Goal: Information Seeking & Learning: Learn about a topic

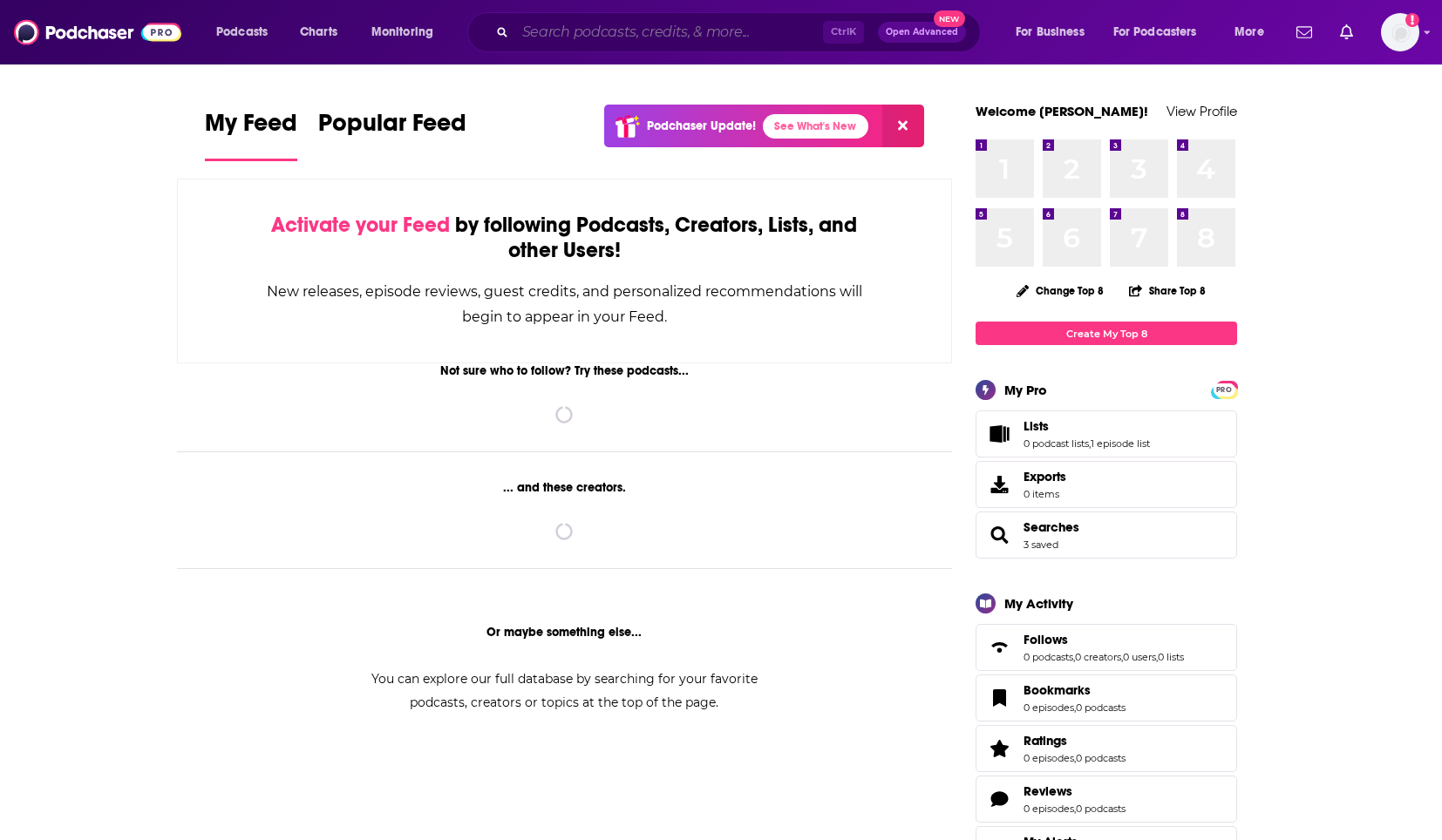
click at [709, 43] on input "Search podcasts, credits, & more..." at bounding box center [669, 32] width 308 height 28
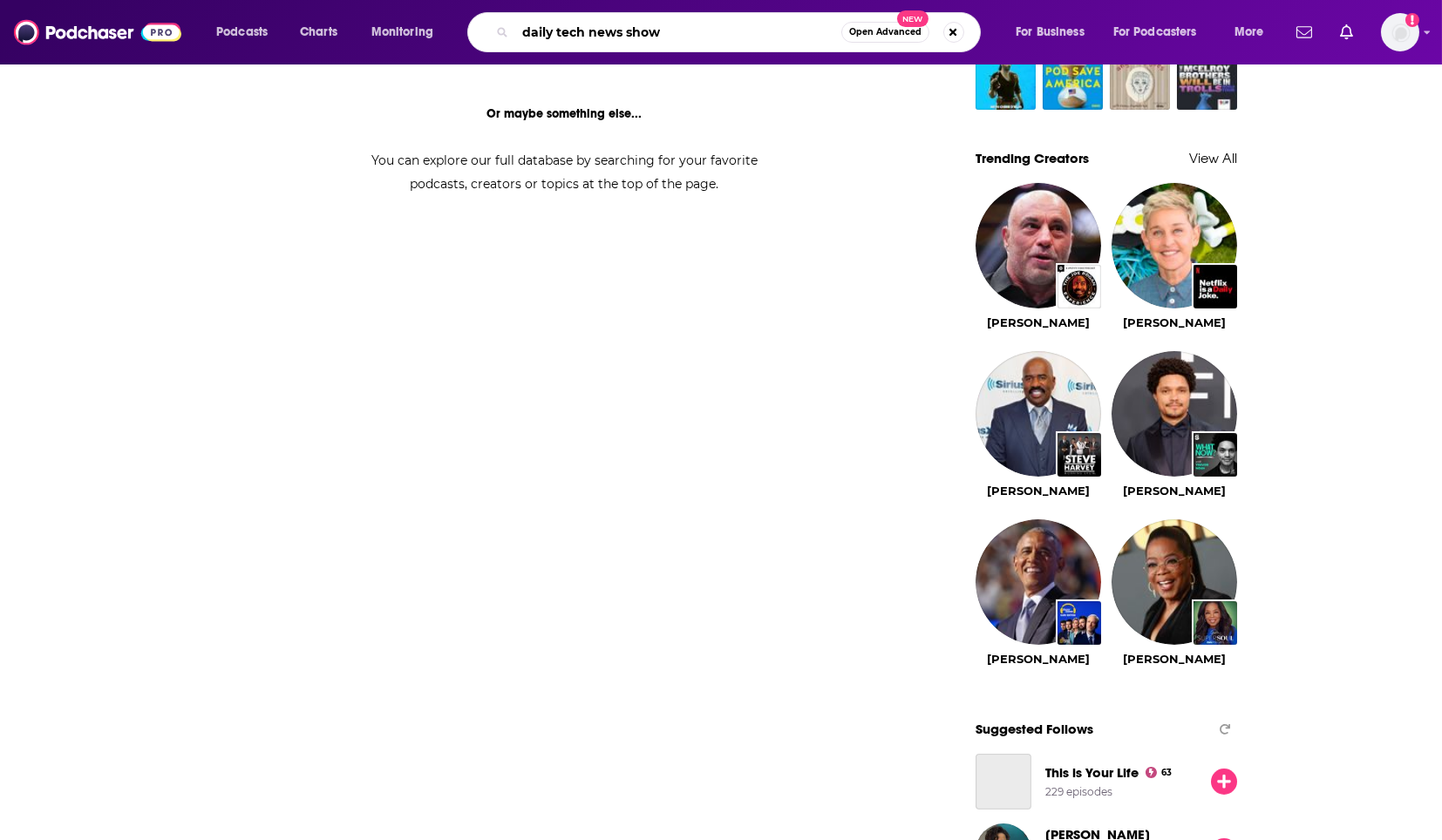
type input "daily tech news show"
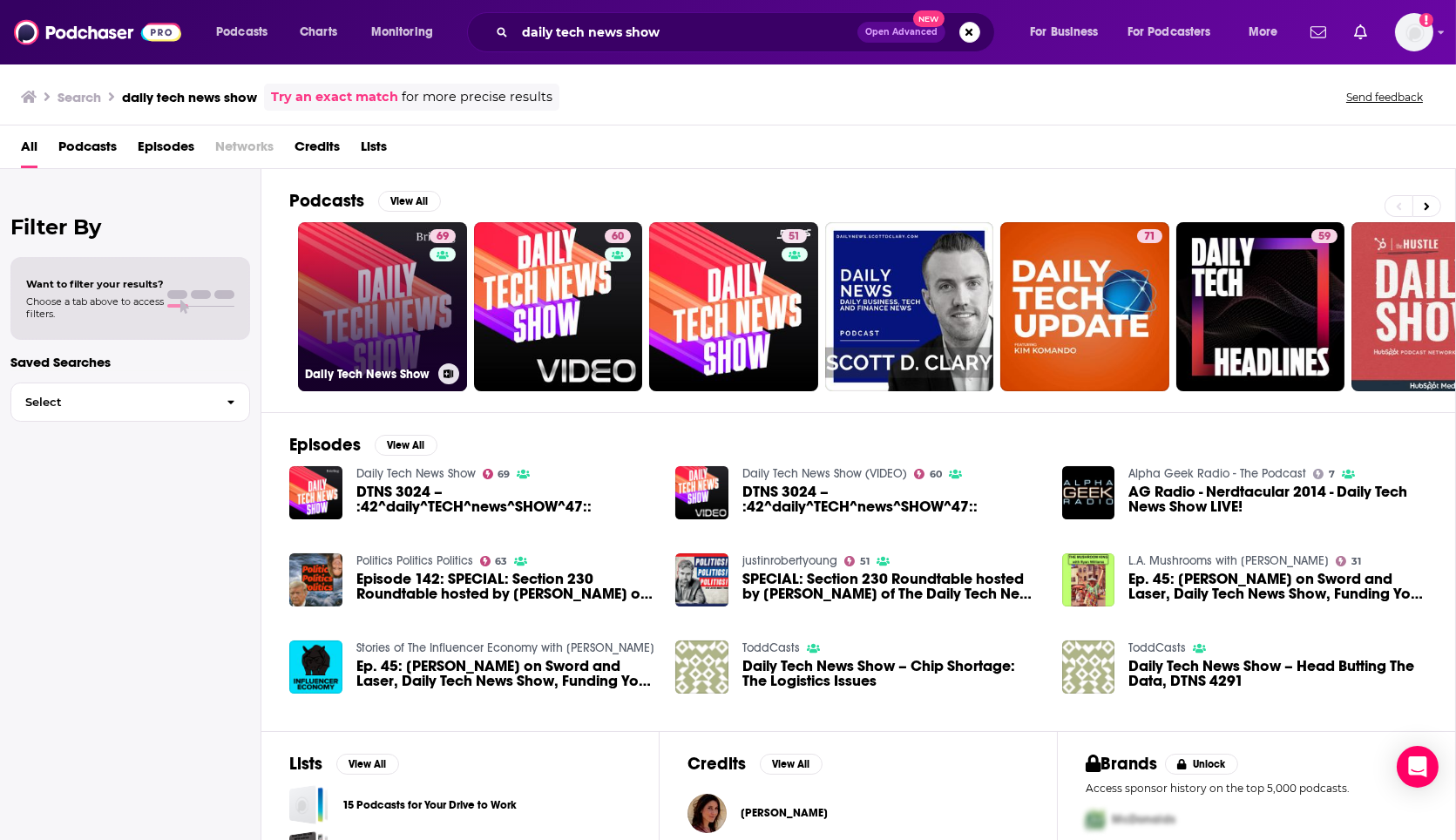
click at [380, 324] on link "69 Daily Tech News Show" at bounding box center [383, 307] width 169 height 170
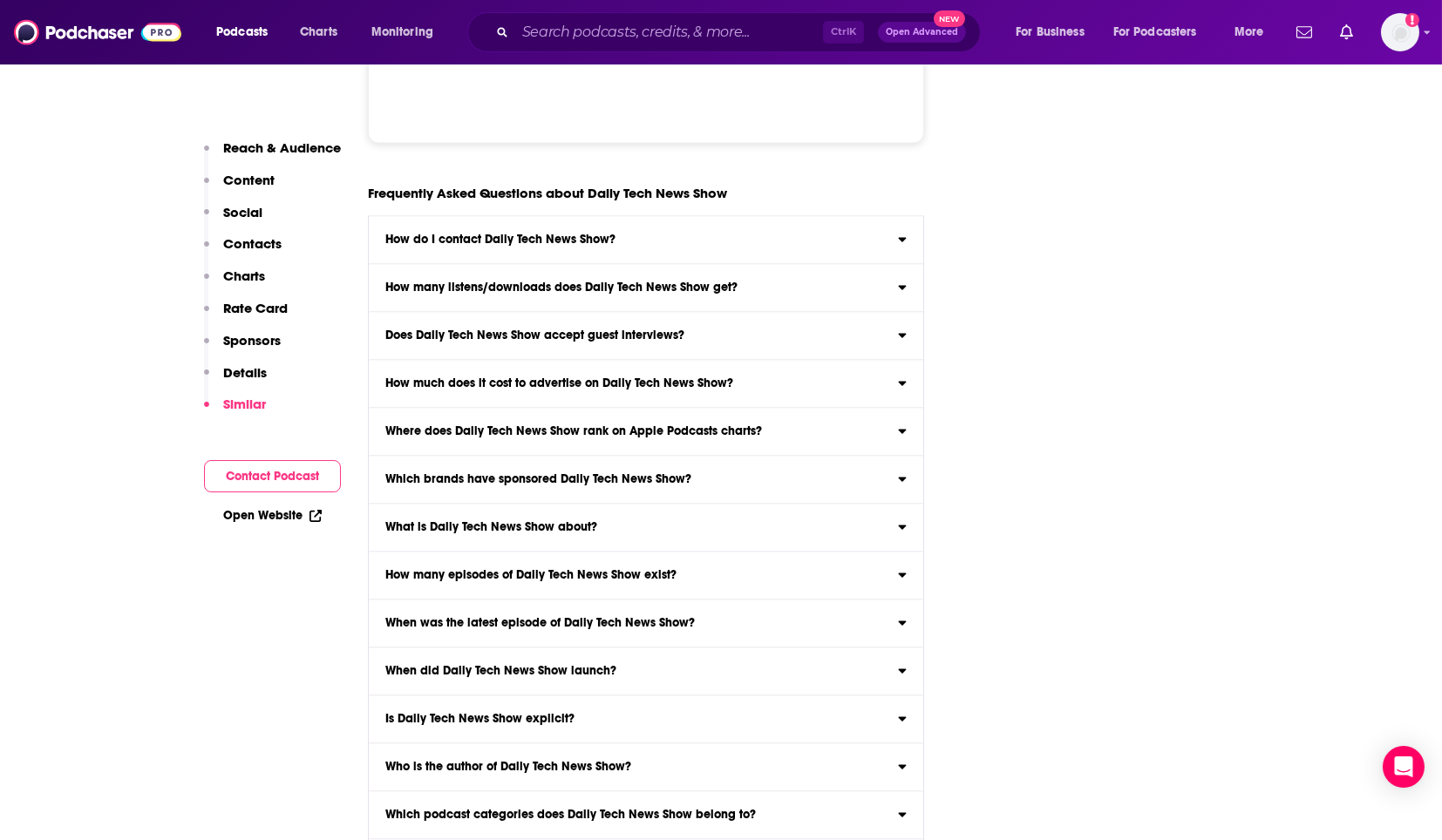
scroll to position [9946, 0]
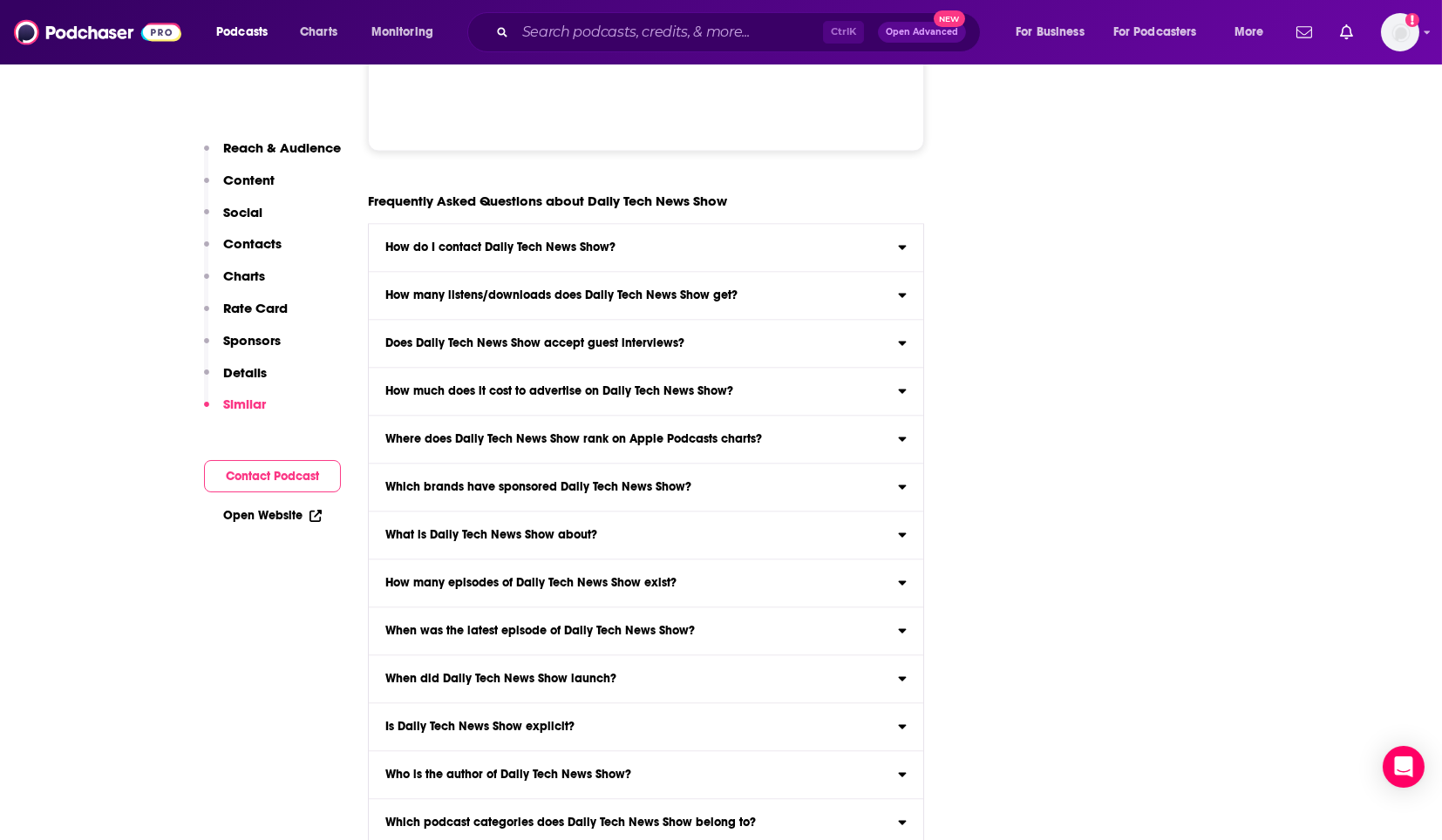
click at [730, 320] on label "Does Daily Tech News Show accept guest interviews? Yes" at bounding box center [646, 344] width 555 height 48
click at [0, 0] on input "Does Daily Tech News Show accept guest interviews? Yes" at bounding box center [0, 0] width 0 height 0
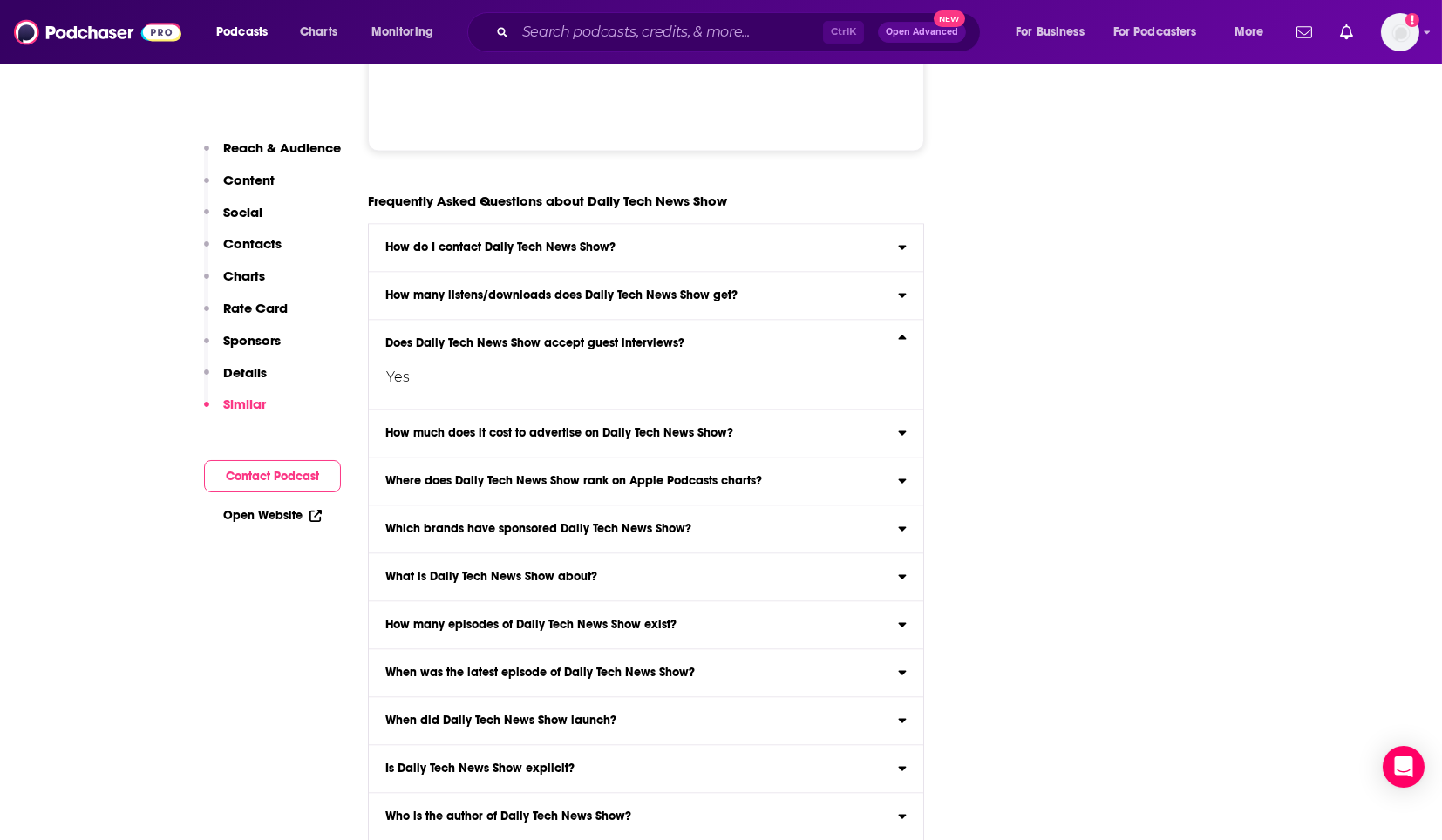
click at [730, 320] on label "Does Daily Tech News Show accept guest interviews? Yes" at bounding box center [646, 364] width 555 height 89
click at [0, 0] on input "Does Daily Tech News Show accept guest interviews? Yes" at bounding box center [0, 0] width 0 height 0
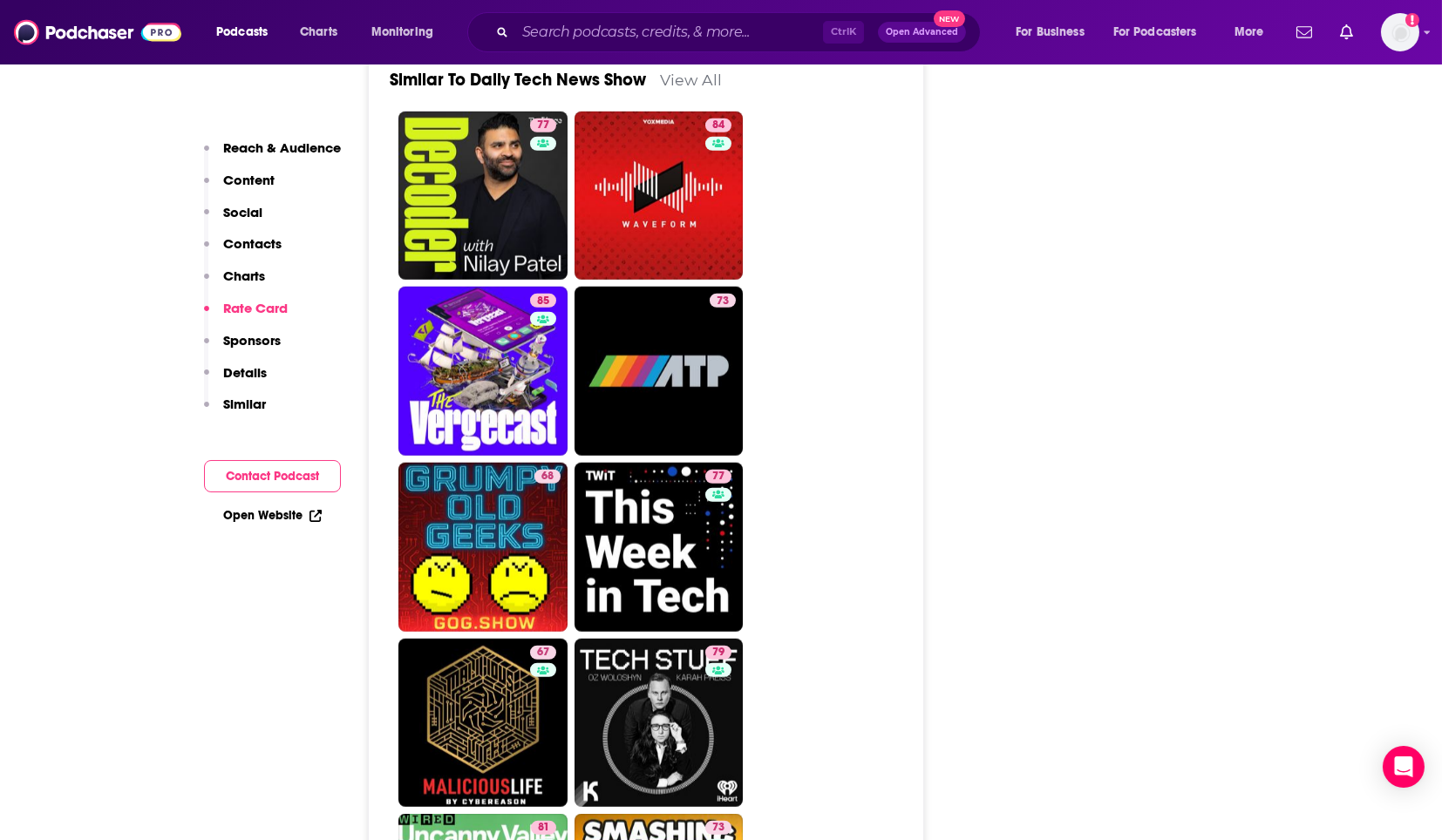
scroll to position [4557, 0]
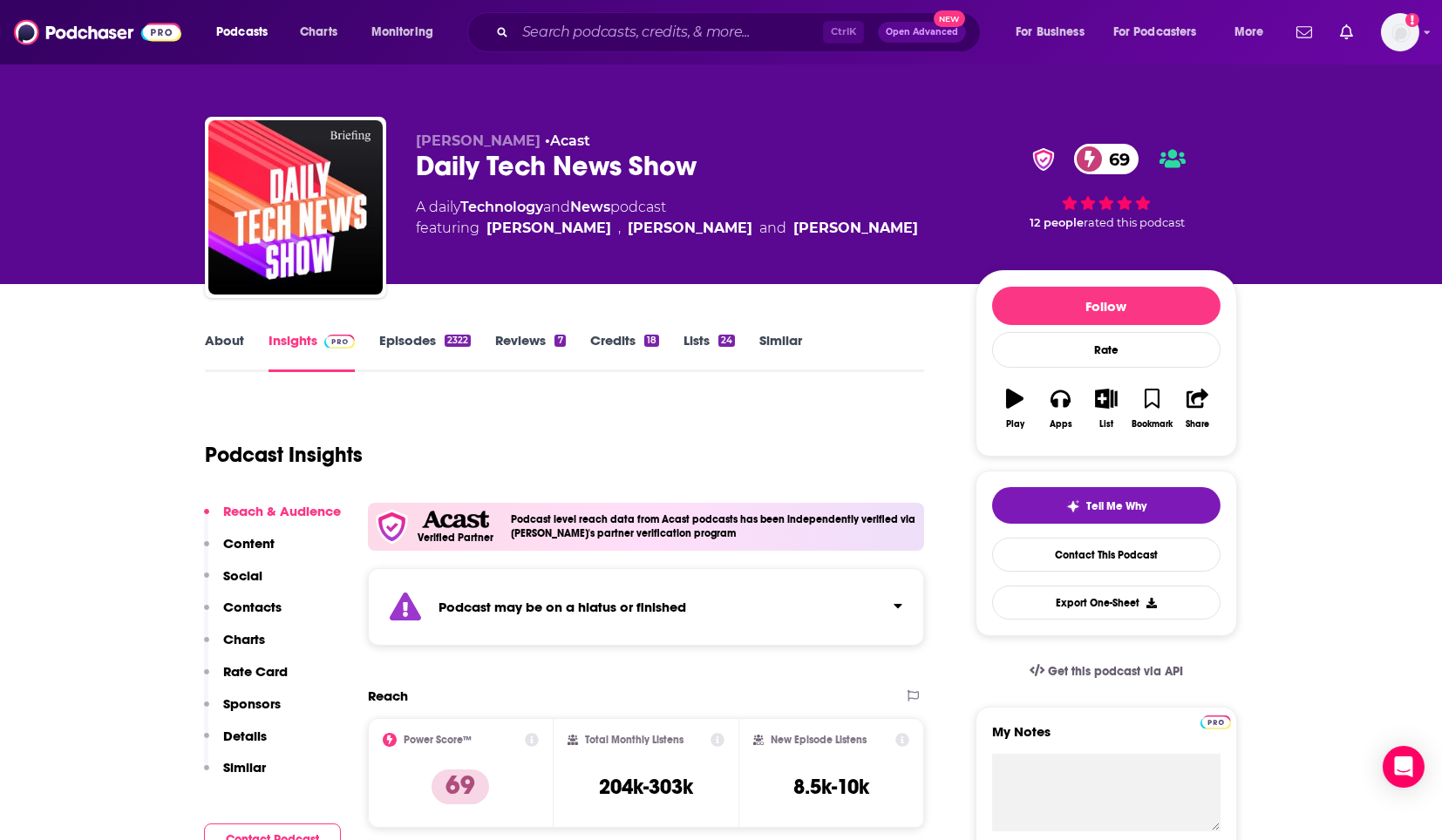
scroll to position [160, 0]
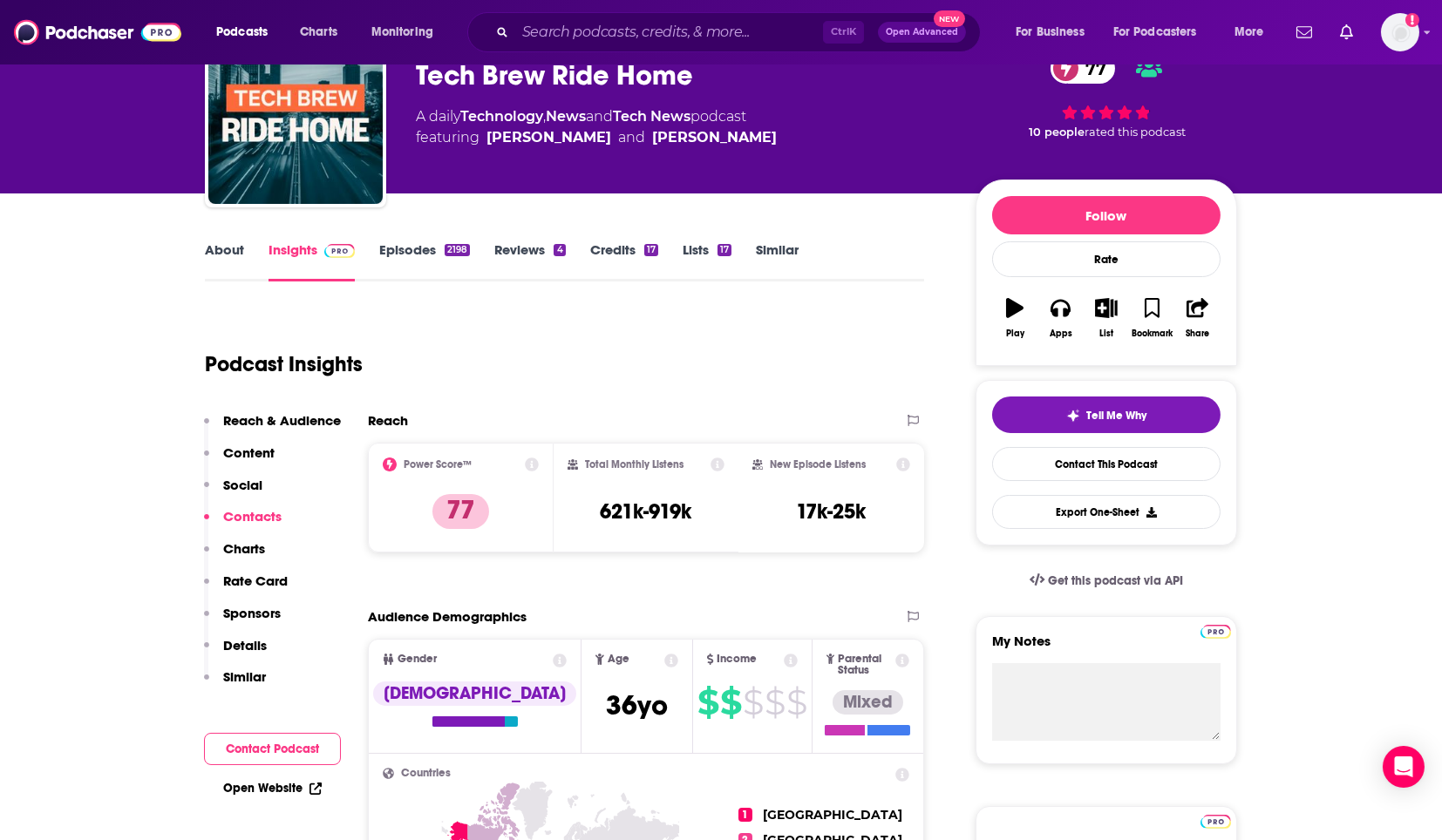
scroll to position [100, 0]
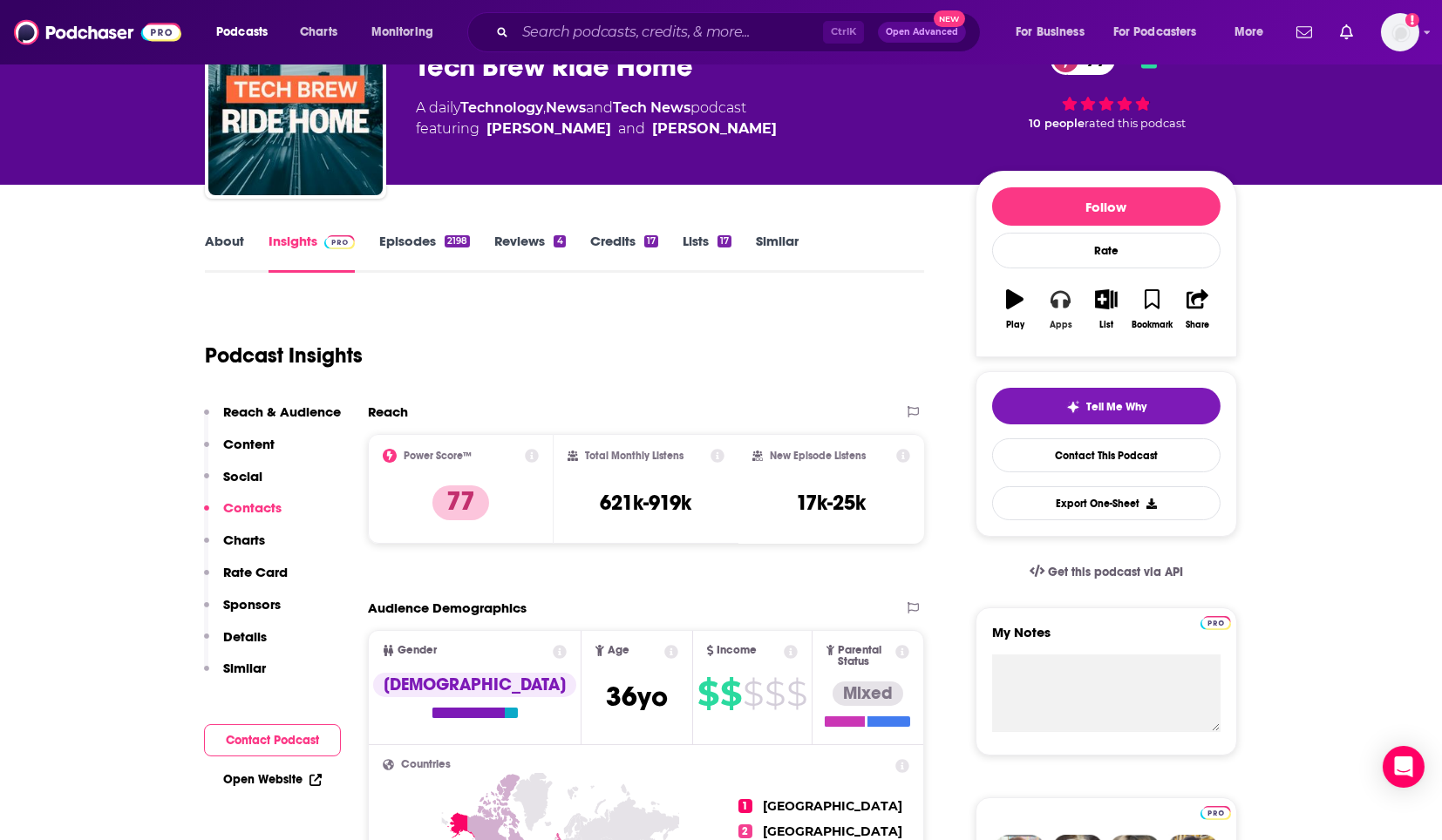
click at [1061, 320] on div "Apps" at bounding box center [1061, 325] width 23 height 10
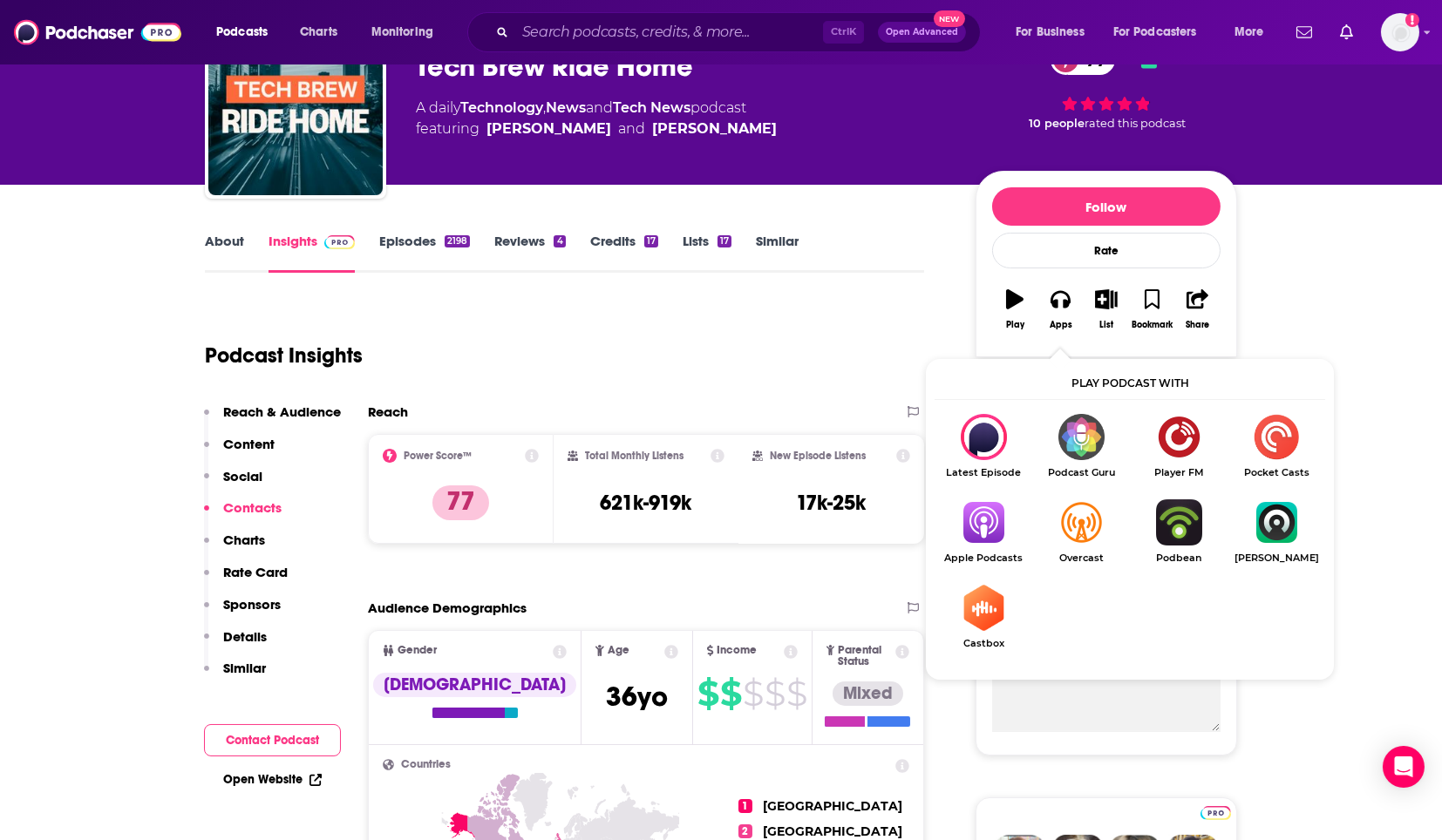
click at [989, 527] on img "Show Listen On dropdown" at bounding box center [983, 522] width 98 height 46
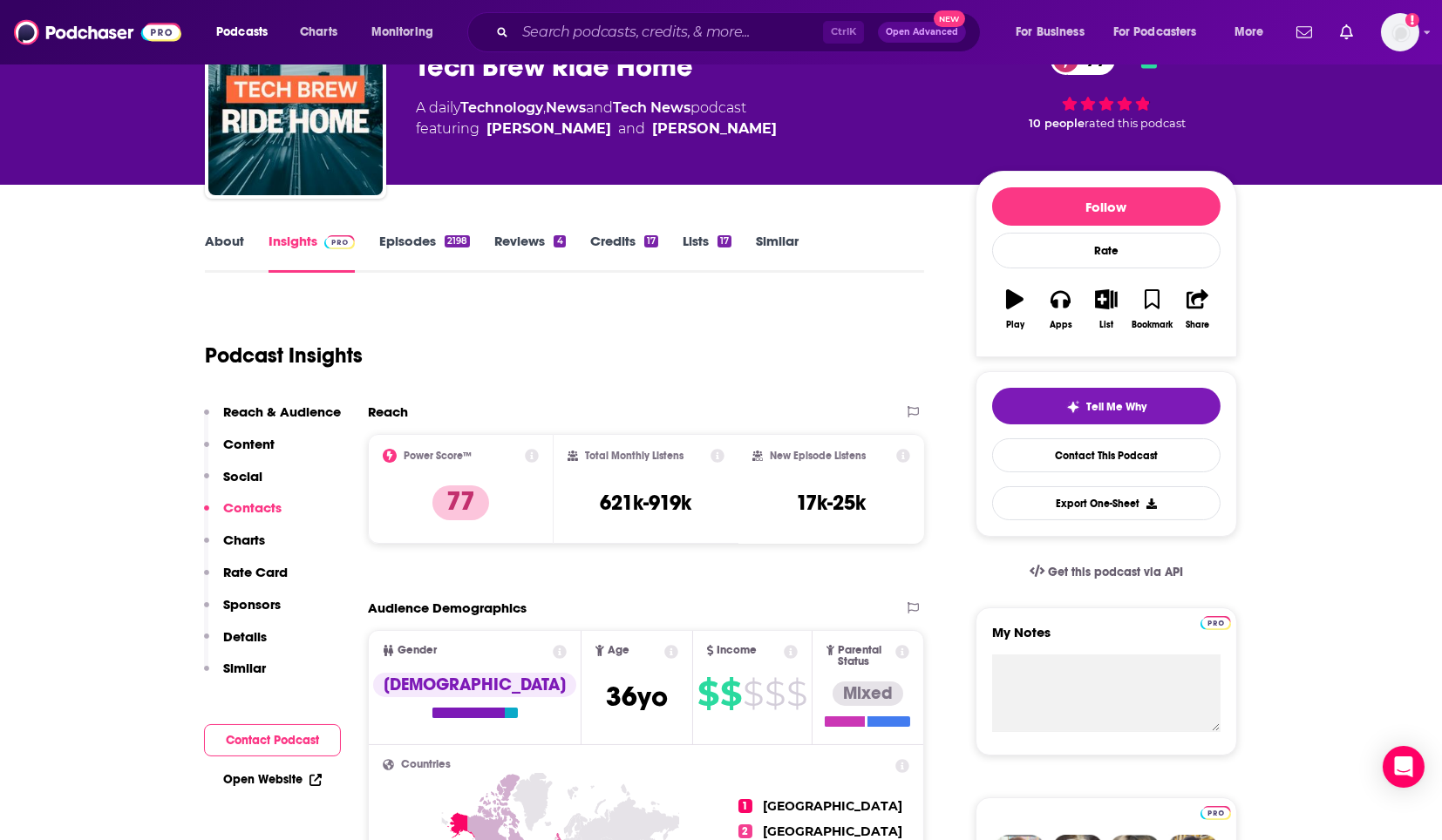
scroll to position [0, 0]
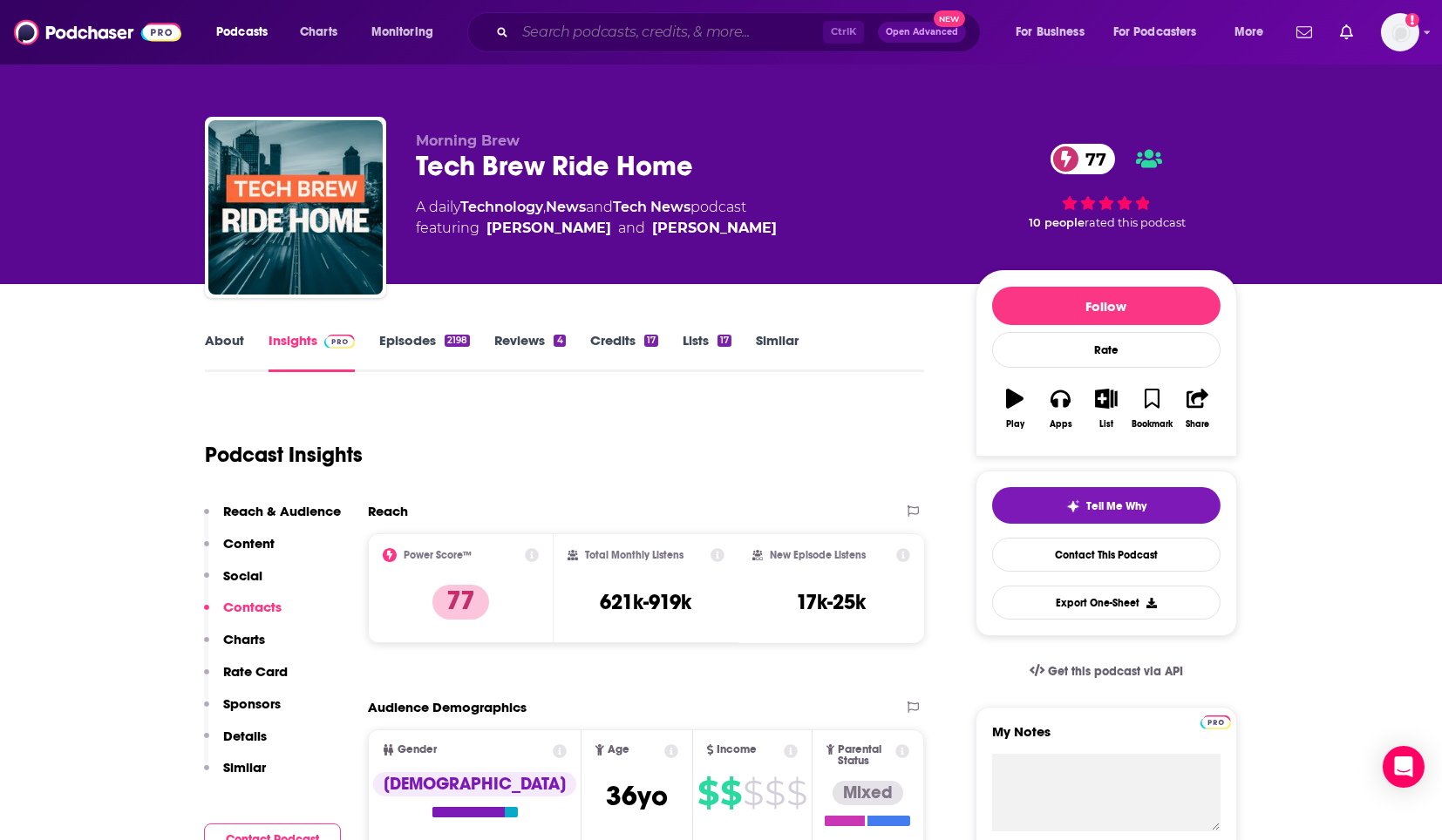
click at [596, 32] on input "Search podcasts, credits, & more..." at bounding box center [669, 32] width 308 height 28
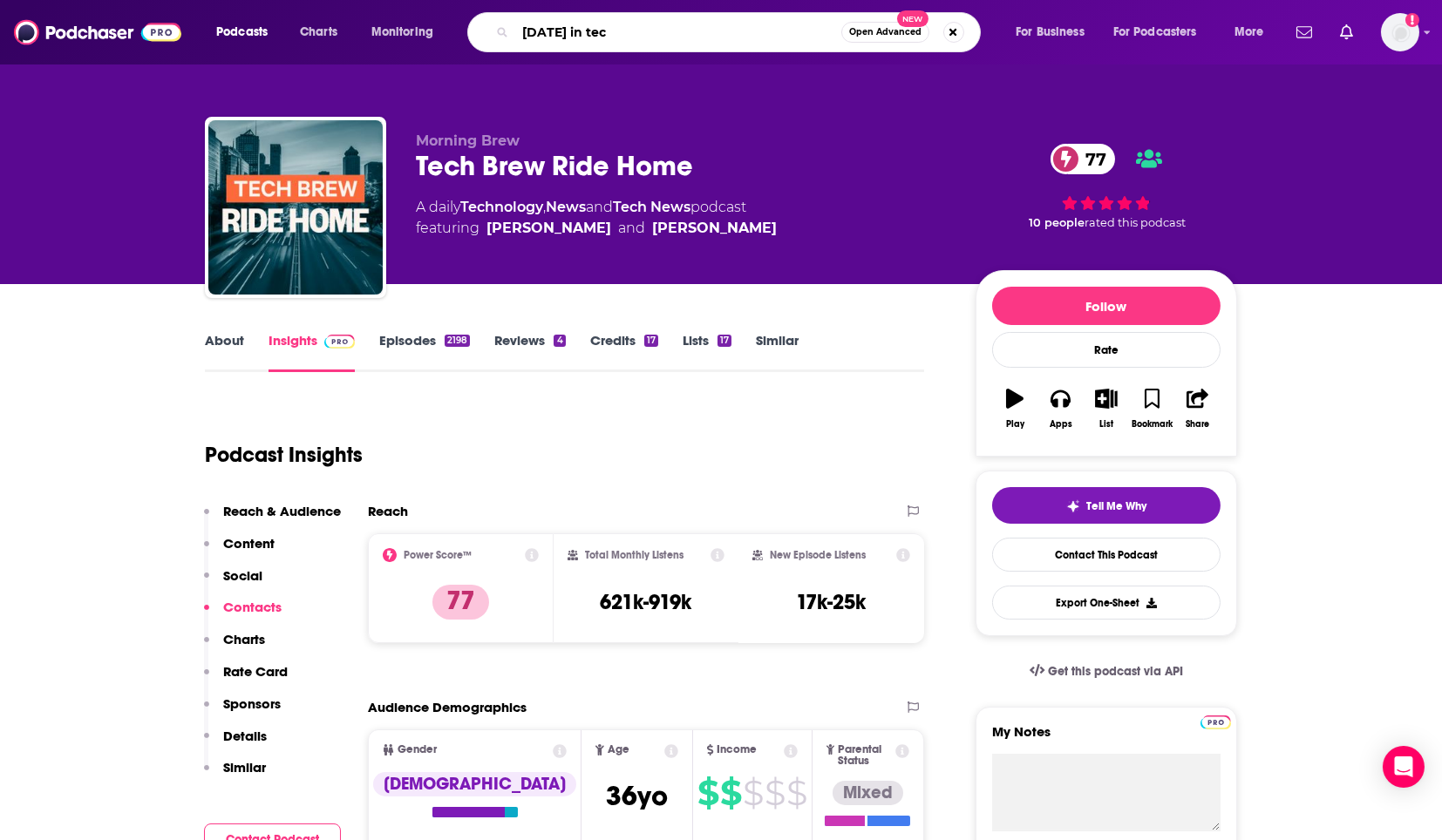
type input "today in tech"
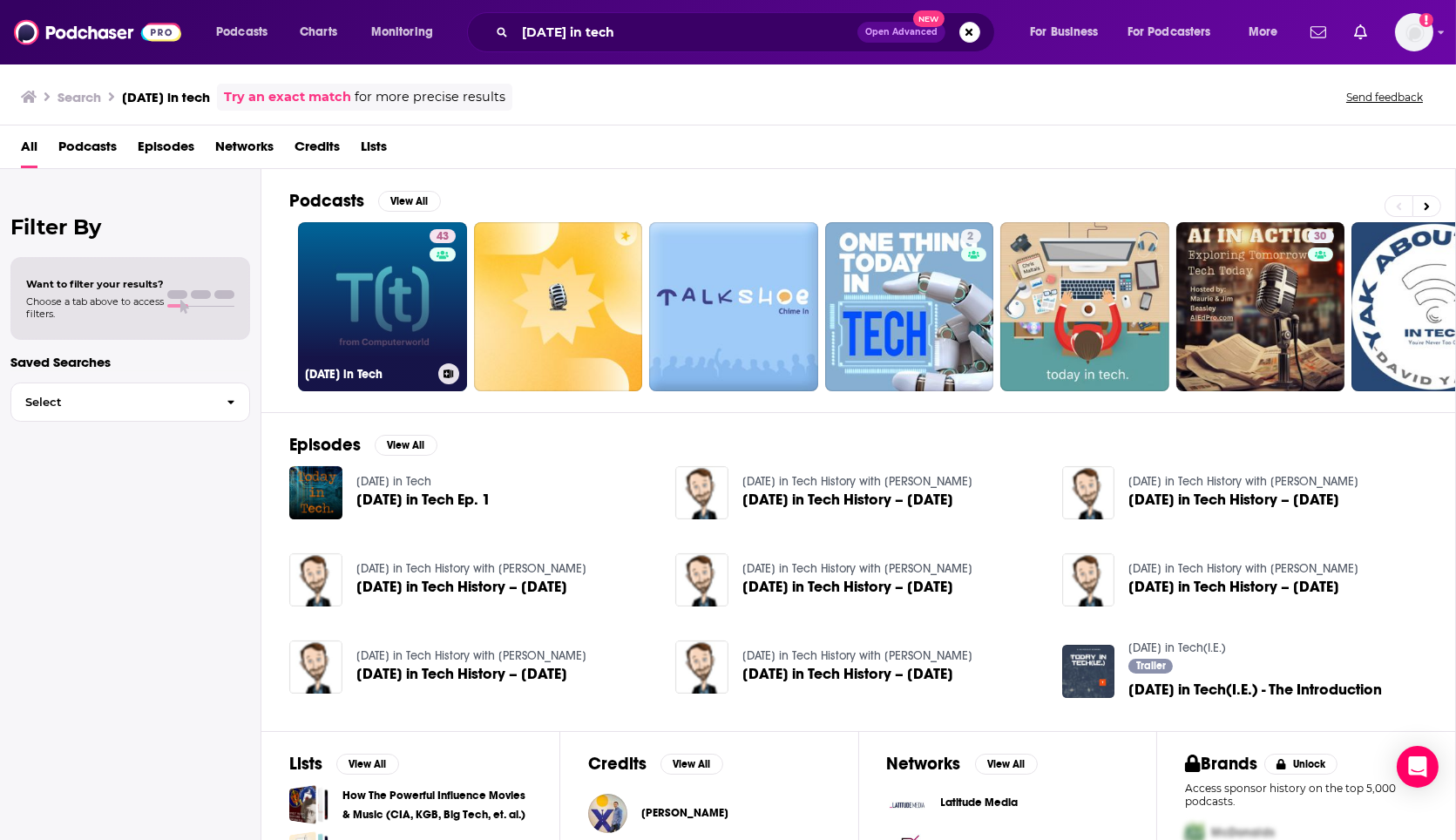
click at [360, 298] on link "43 Today in Tech" at bounding box center [383, 307] width 169 height 170
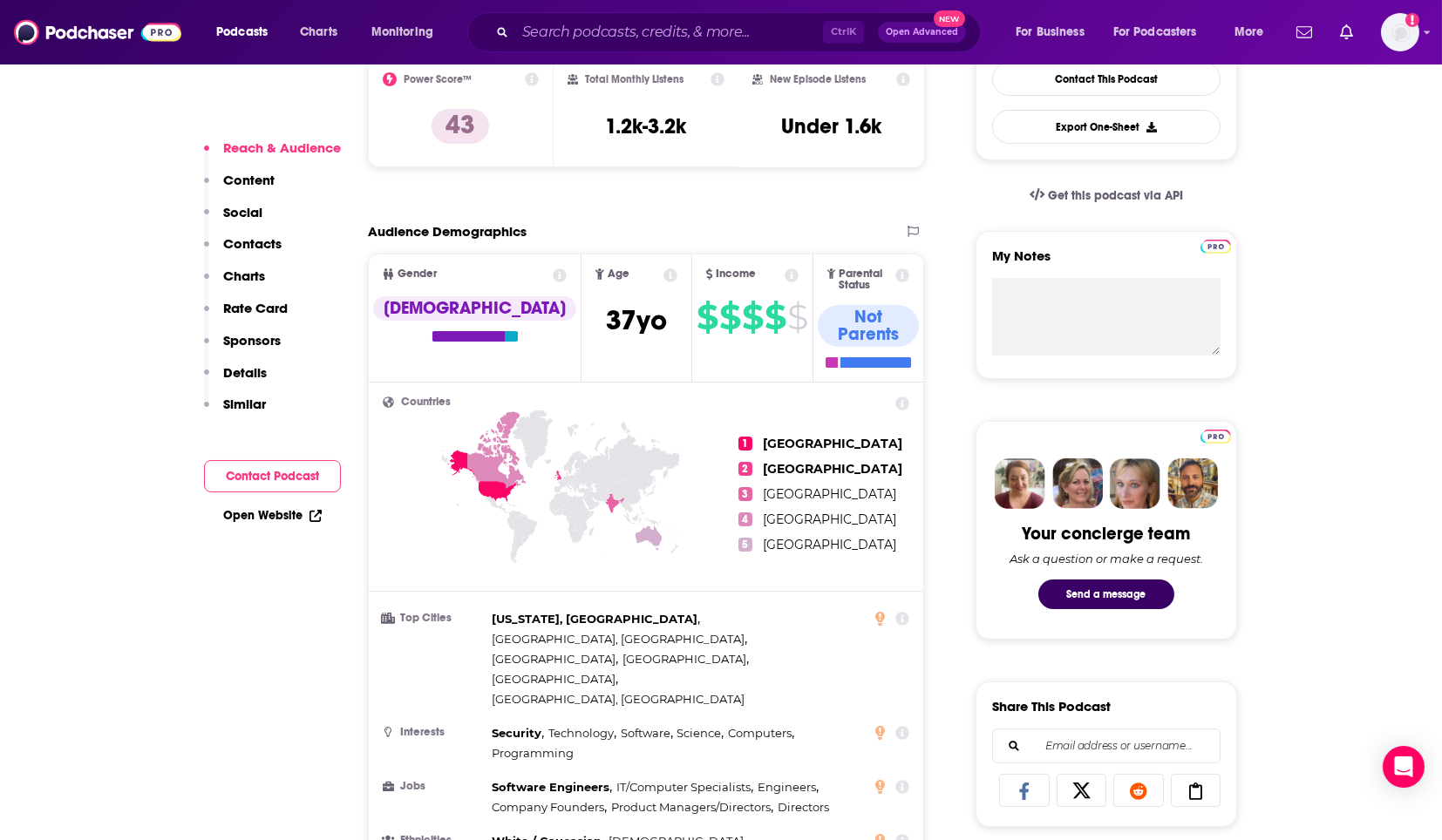
scroll to position [935, 0]
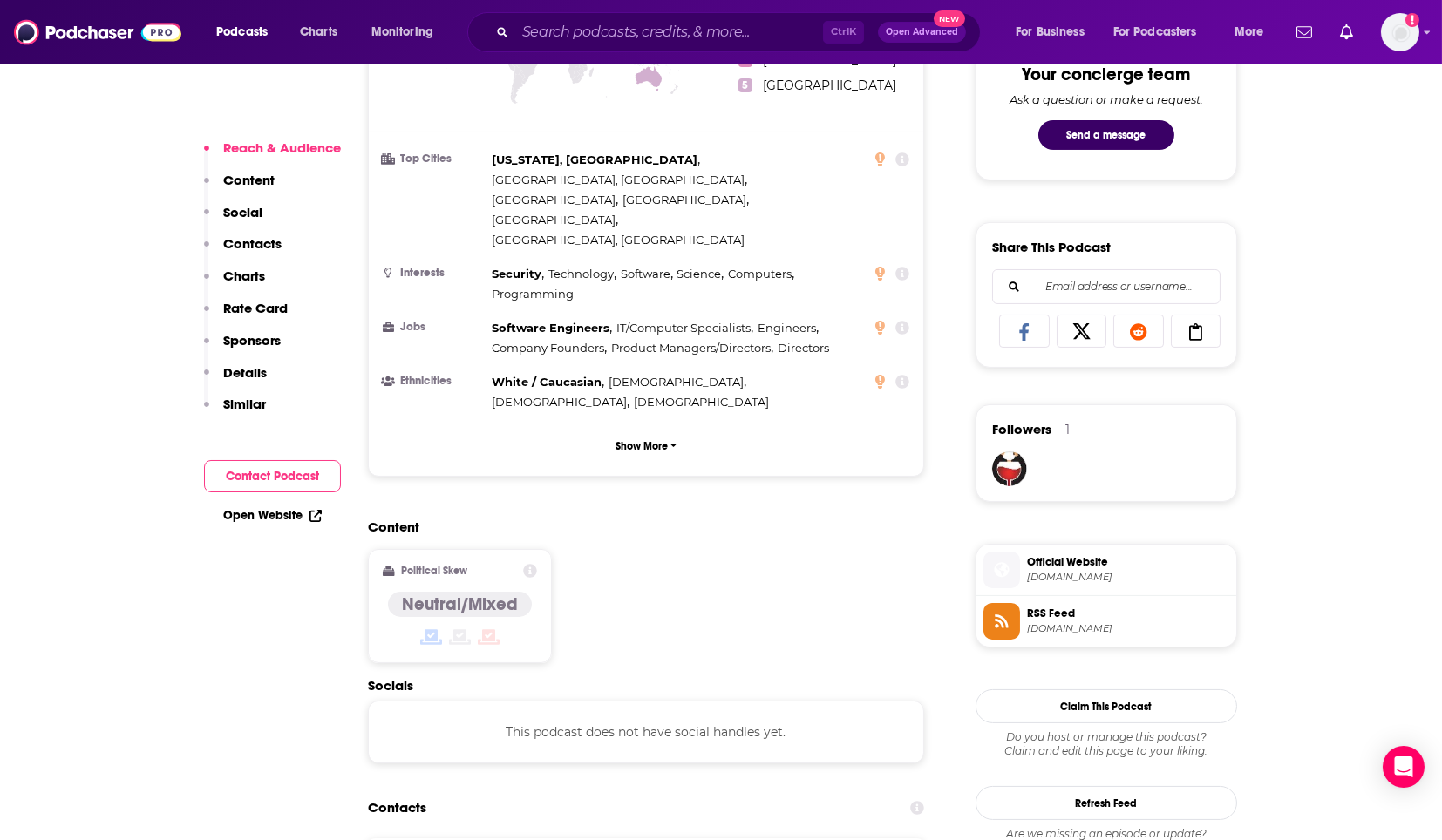
click at [701, 519] on h2 "Content" at bounding box center [640, 527] width 543 height 17
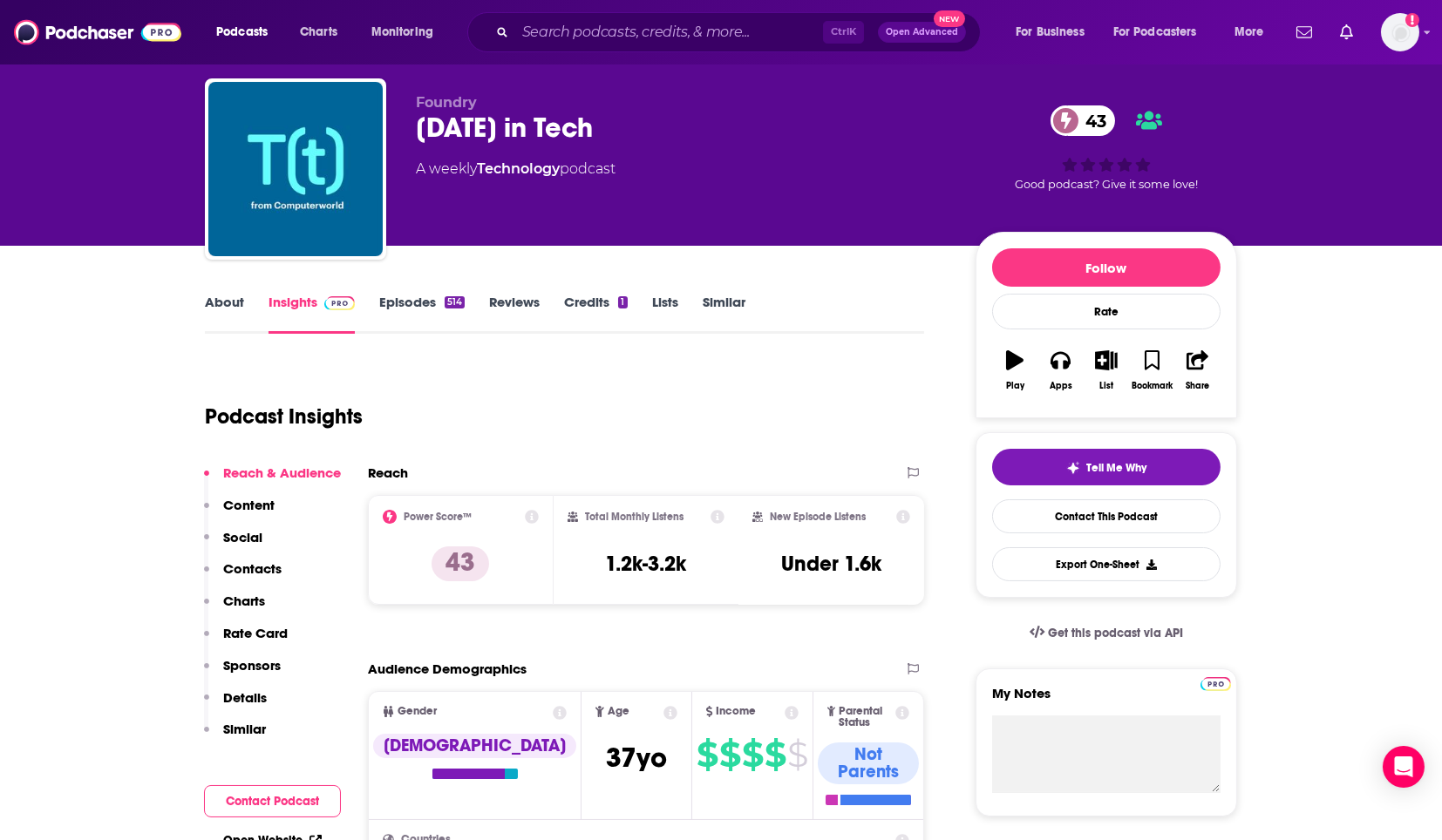
scroll to position [0, 0]
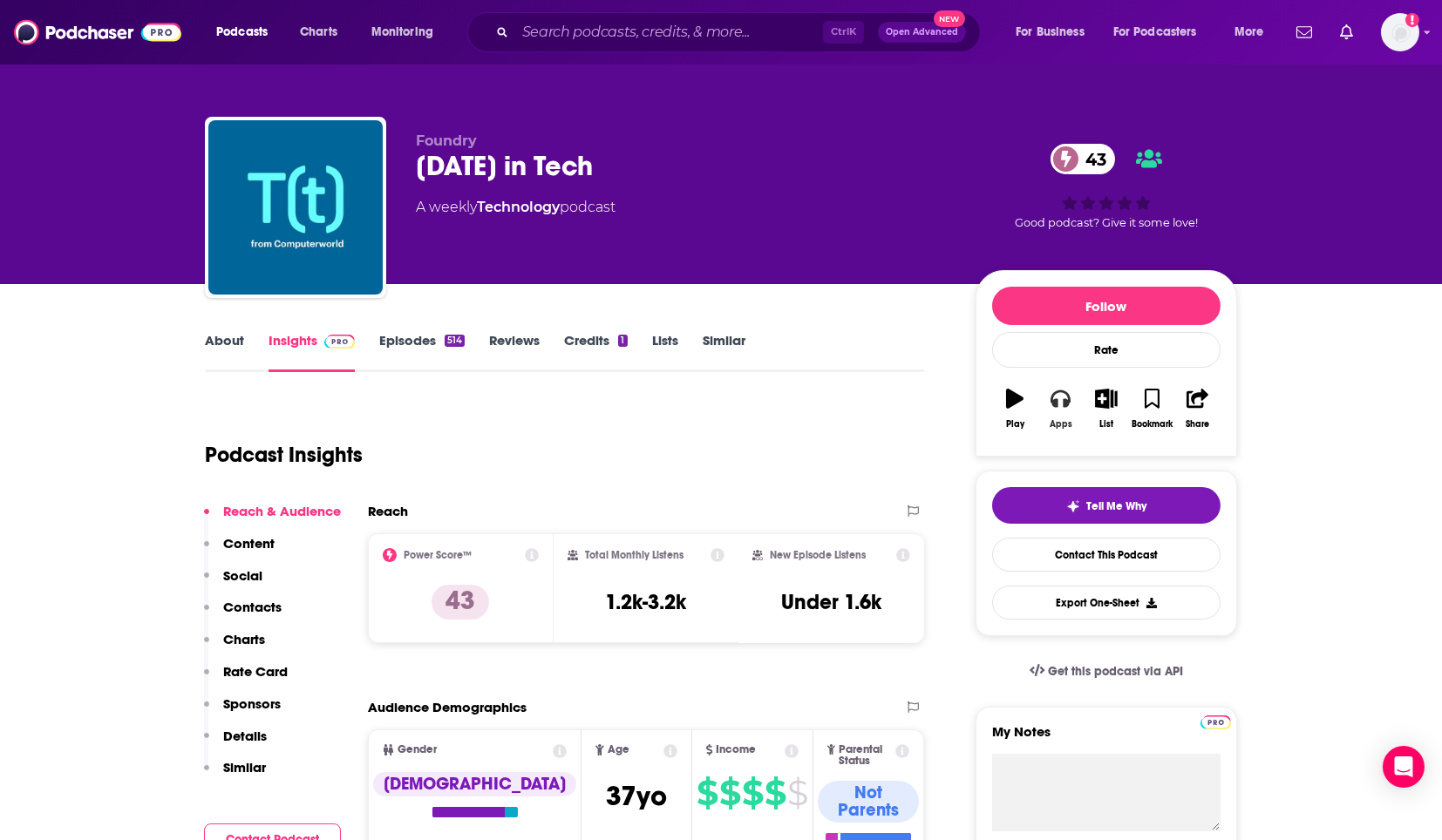
click at [1055, 407] on button "Apps" at bounding box center [1060, 409] width 45 height 63
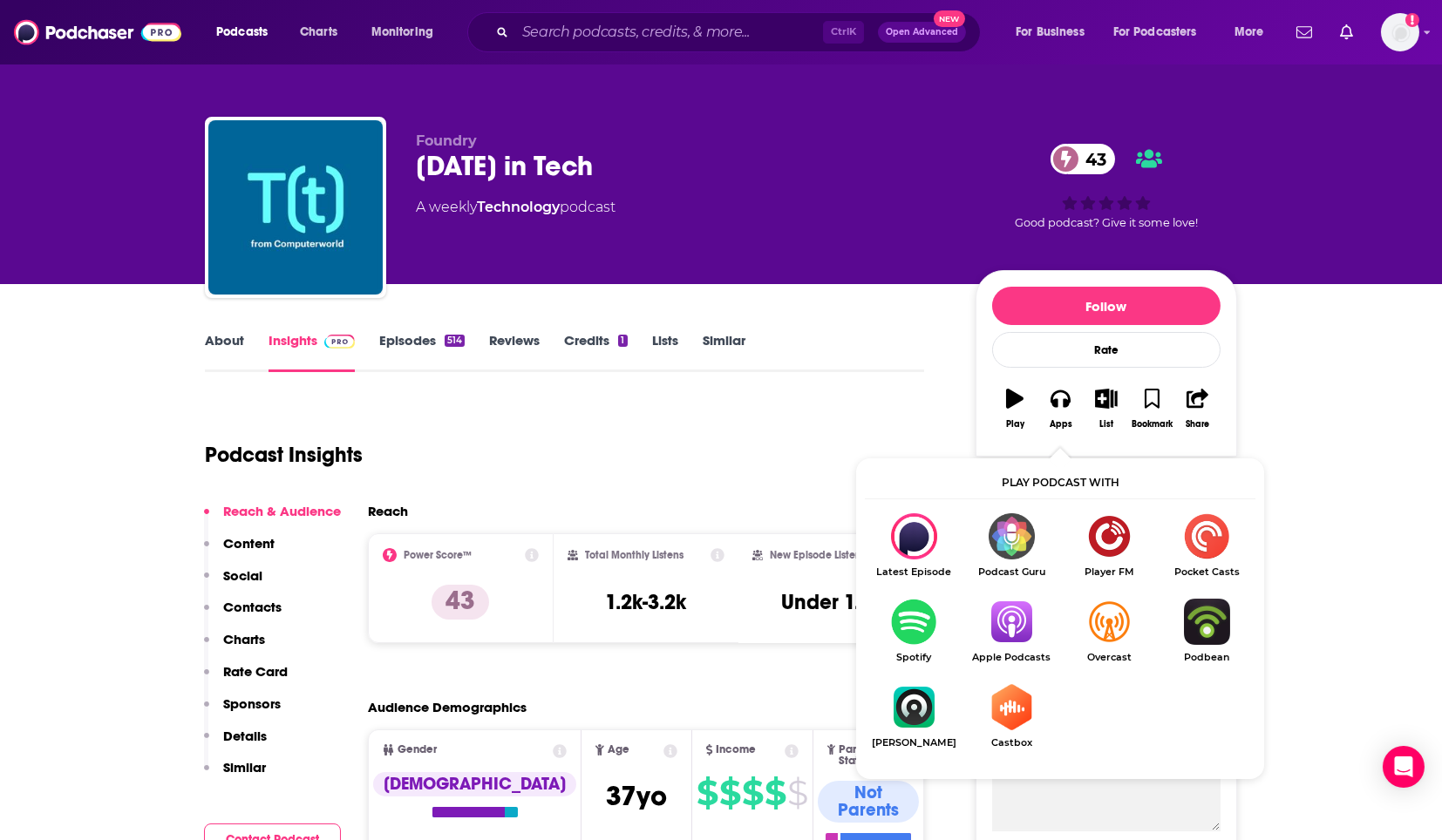
click at [1004, 628] on img "Show Listen On dropdown" at bounding box center [1012, 622] width 98 height 46
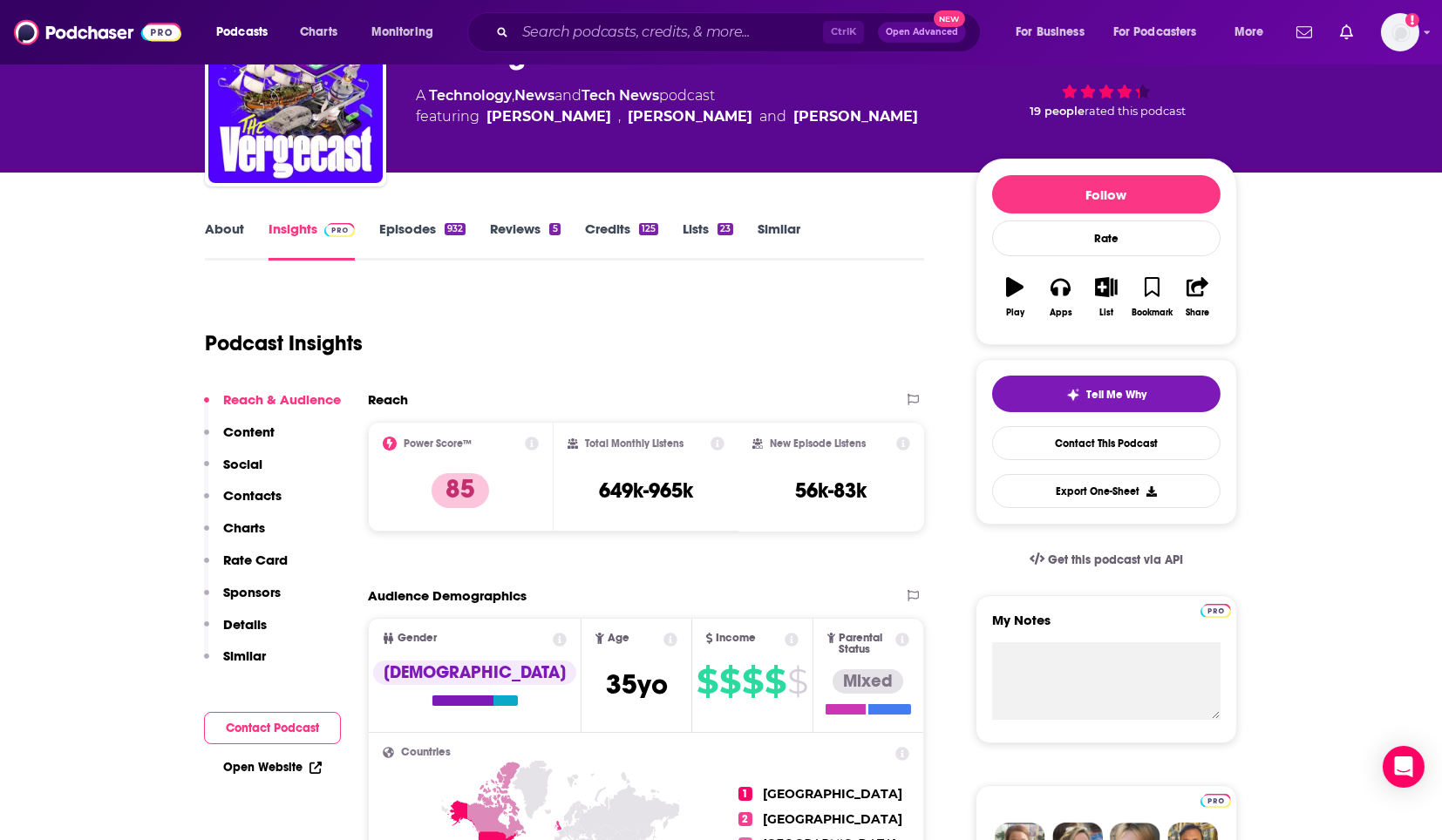
scroll to position [114, 0]
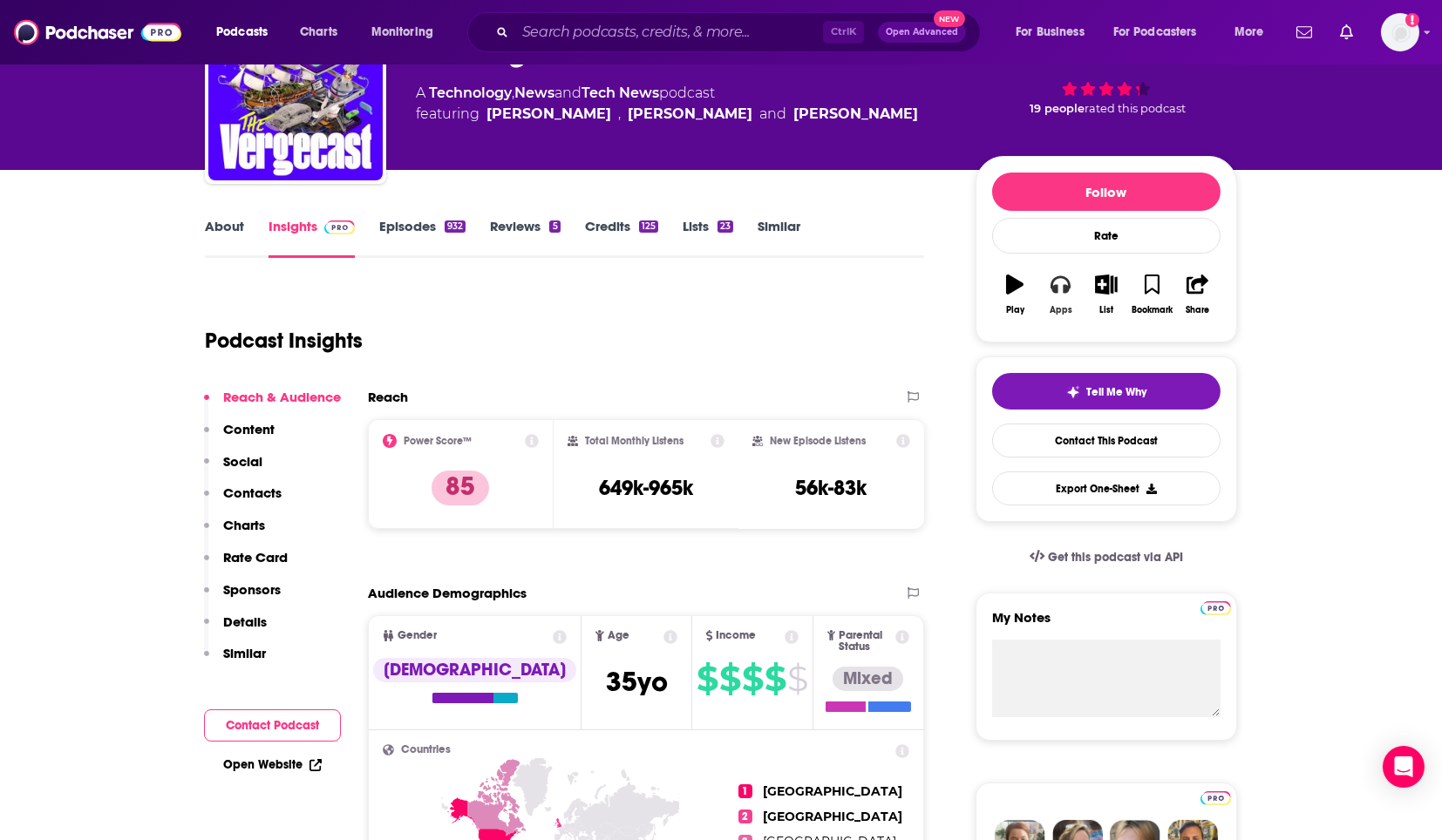
click at [1065, 299] on button "Apps" at bounding box center [1060, 295] width 45 height 63
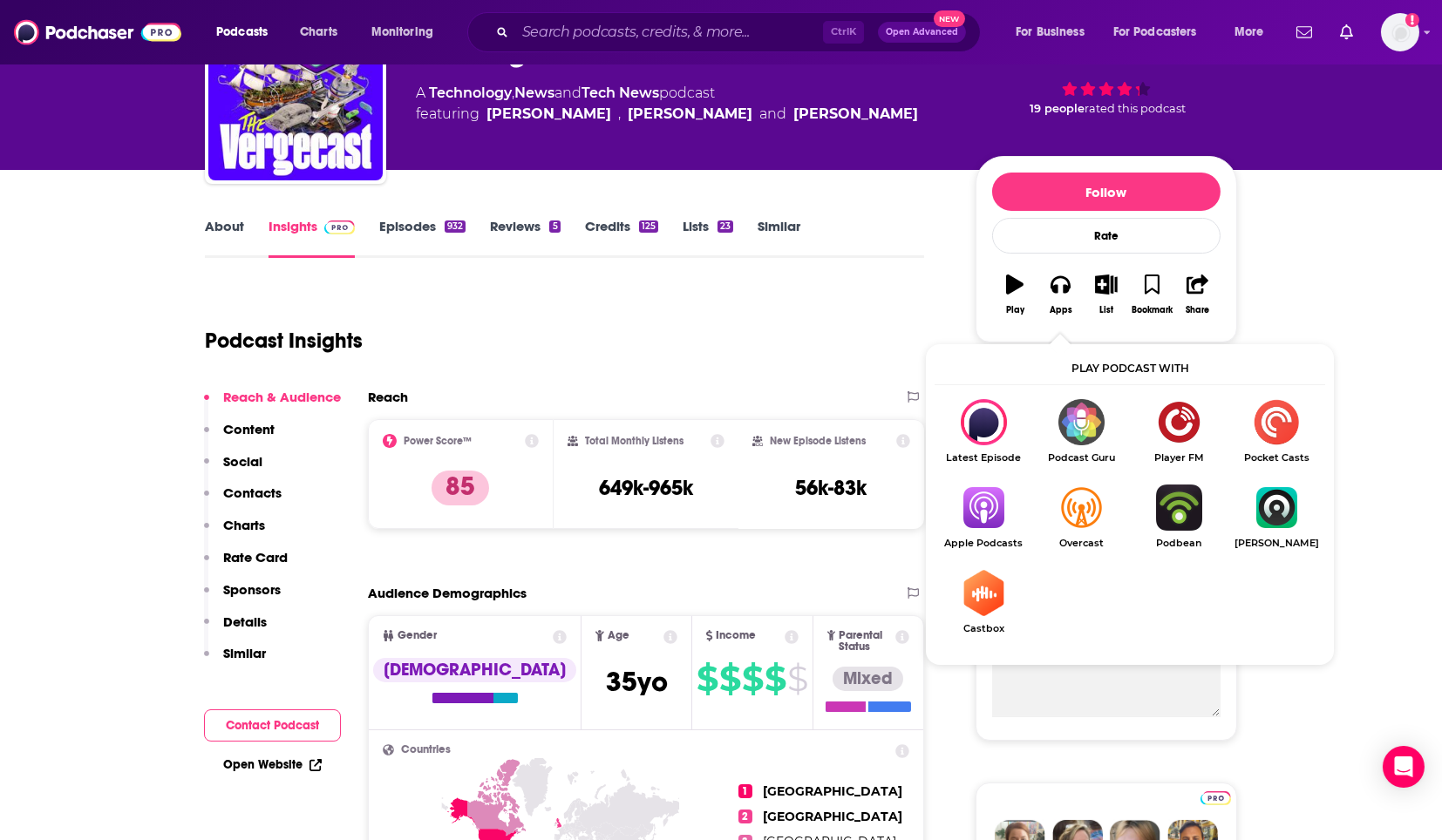
click at [991, 509] on img "Show Listen On dropdown" at bounding box center [983, 508] width 98 height 46
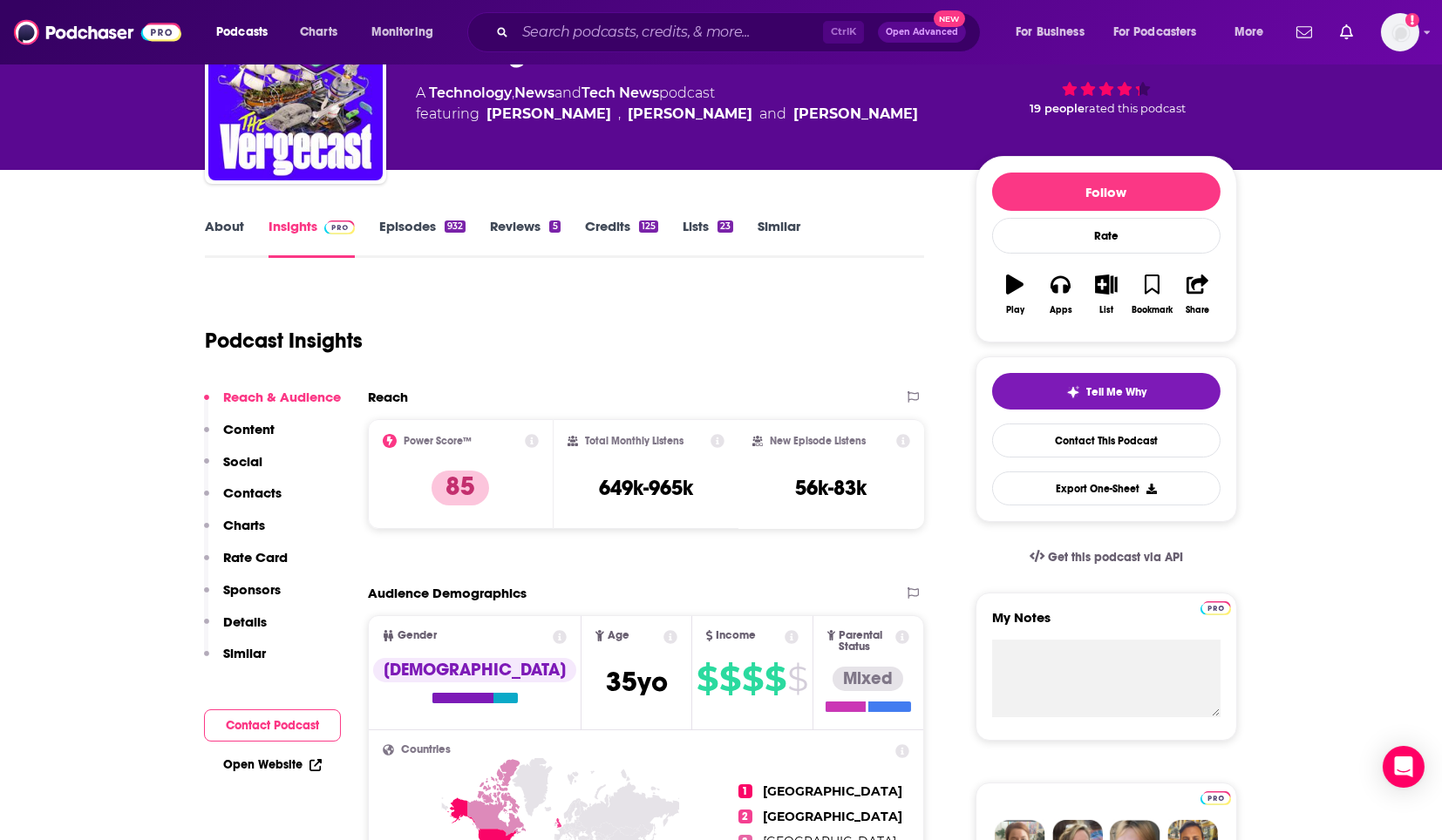
scroll to position [0, 0]
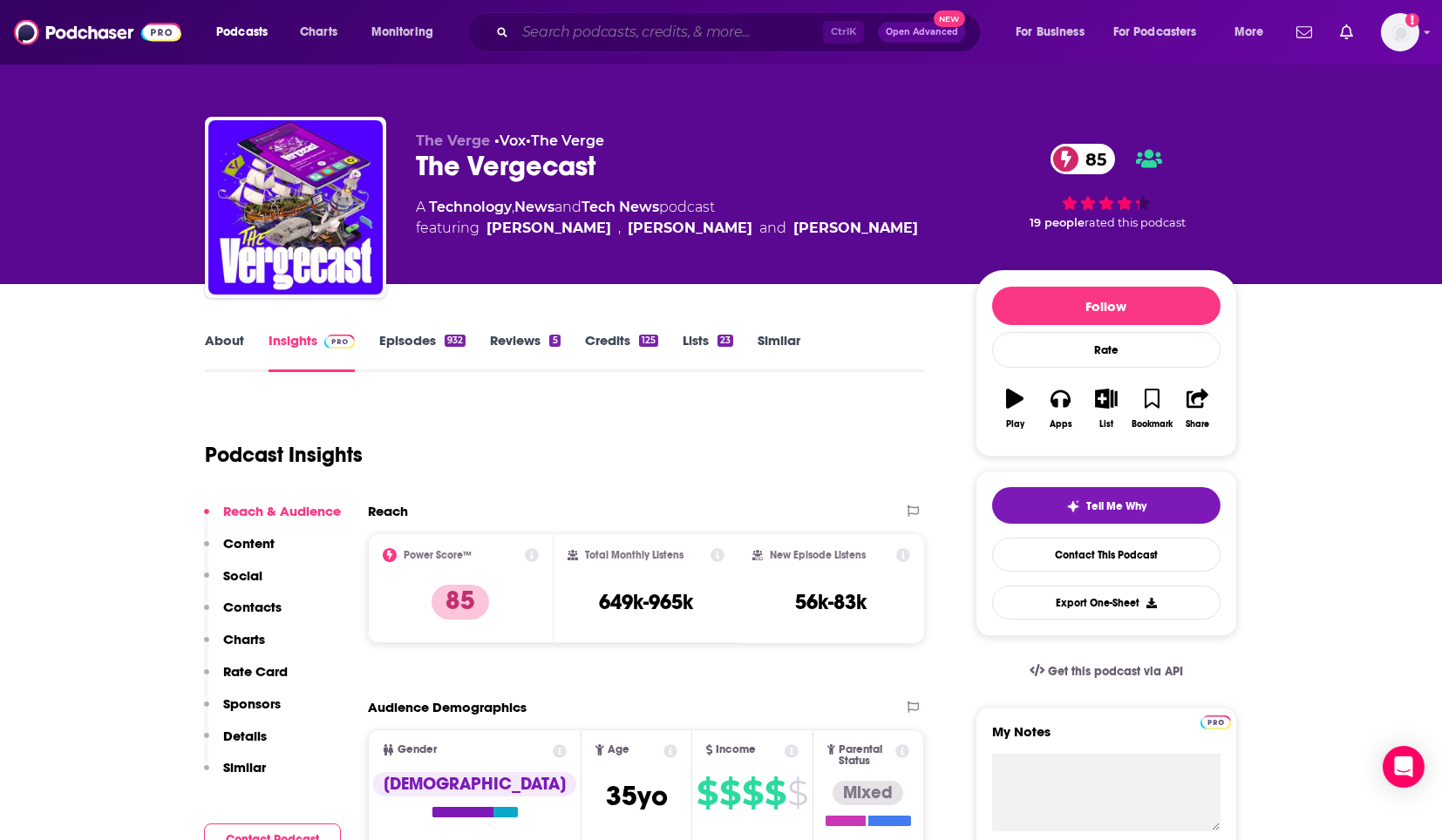
click at [641, 24] on input "Search podcasts, credits, & more..." at bounding box center [669, 32] width 308 height 28
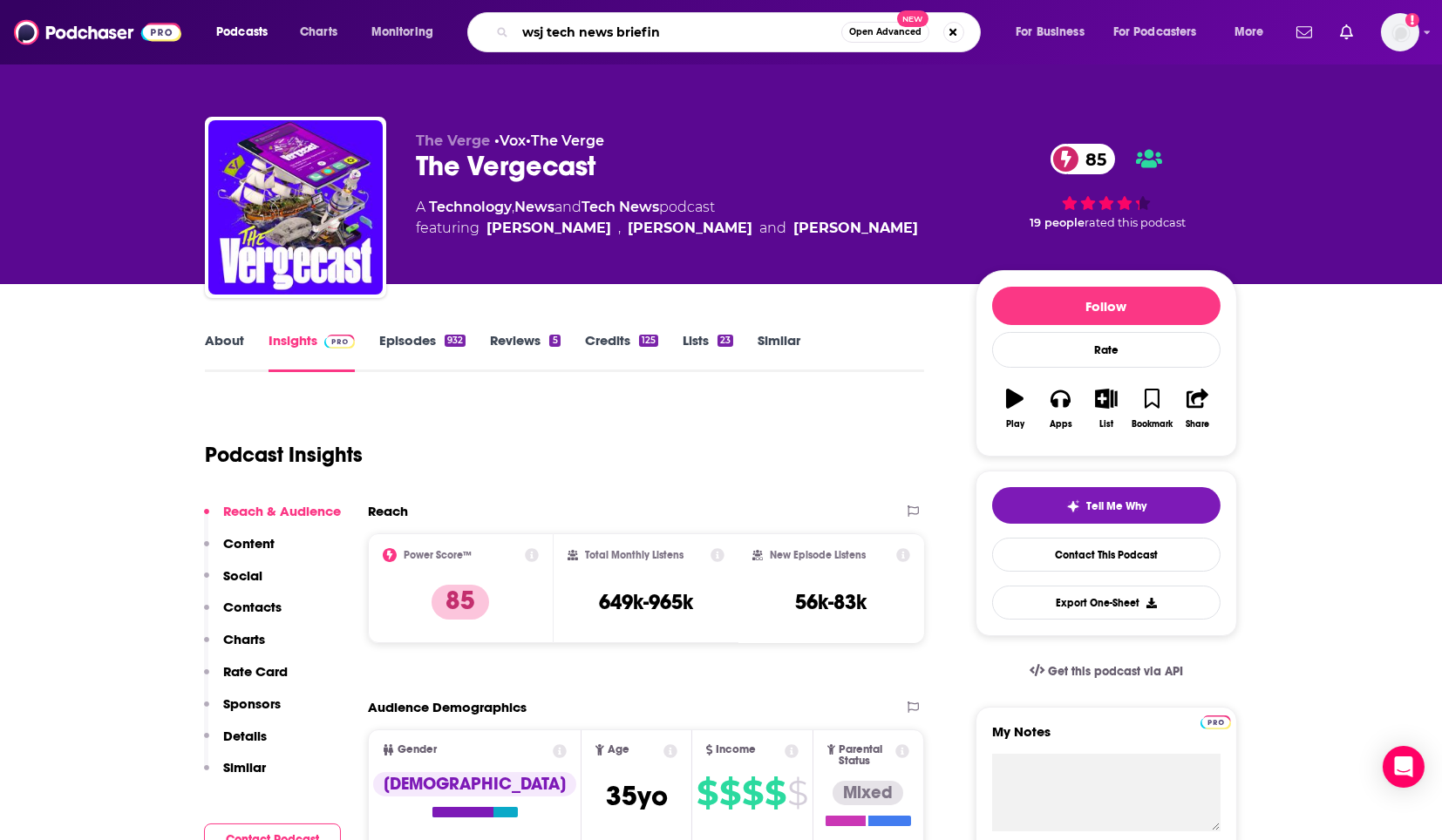
type input "wsj tech news briefing"
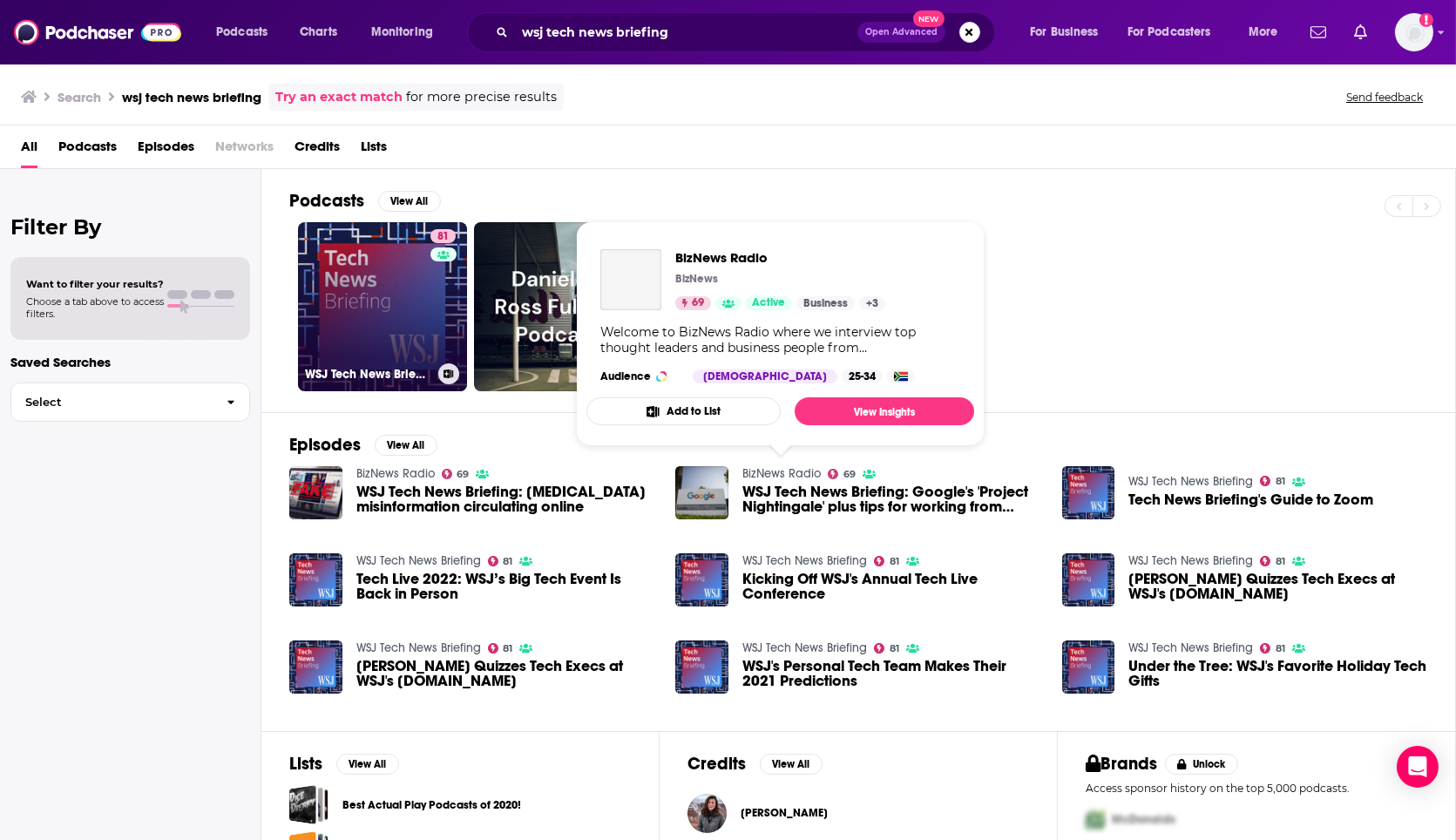
click at [392, 266] on link "81 WSJ Tech News Briefing" at bounding box center [383, 307] width 169 height 170
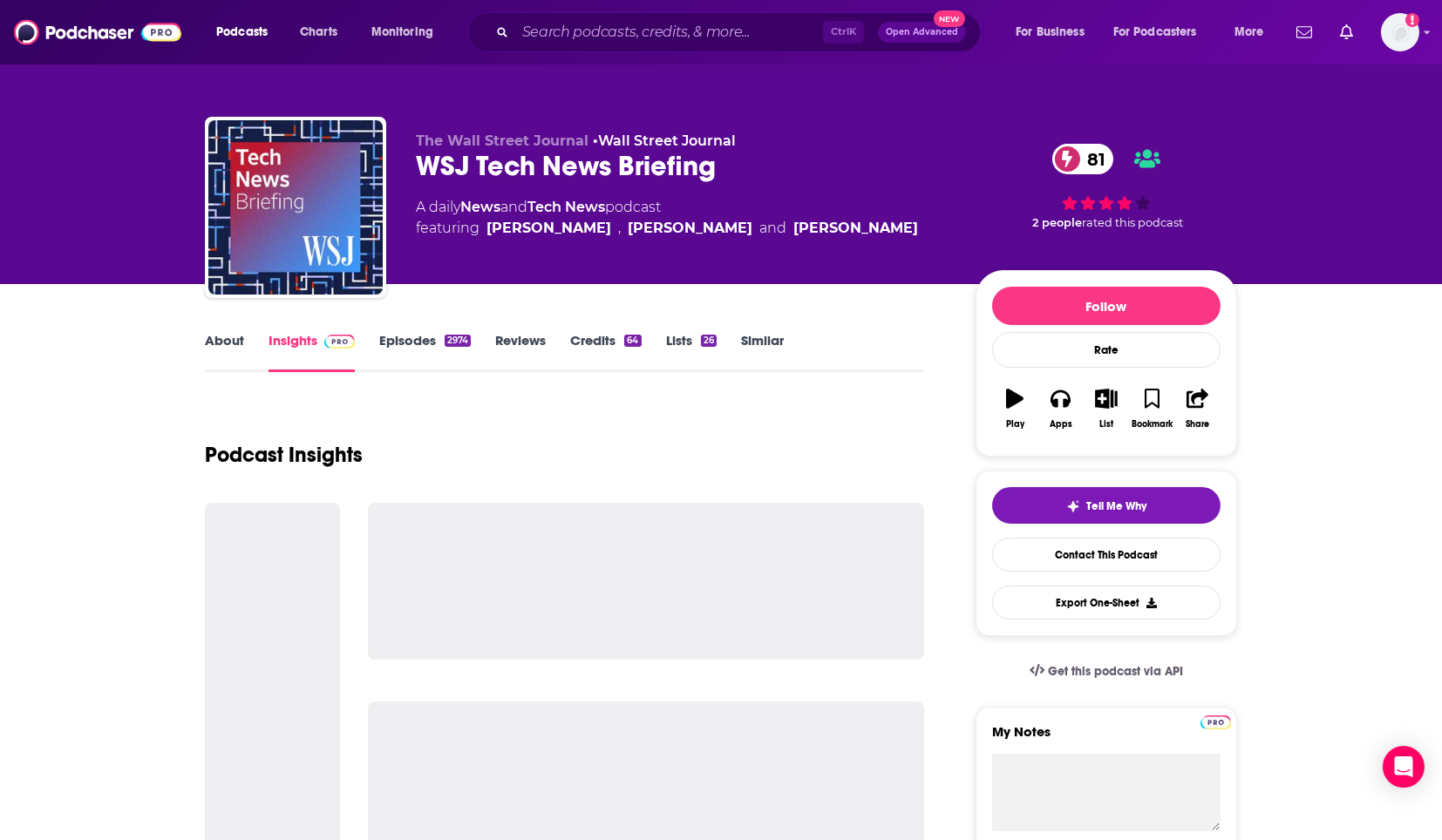
scroll to position [284, 0]
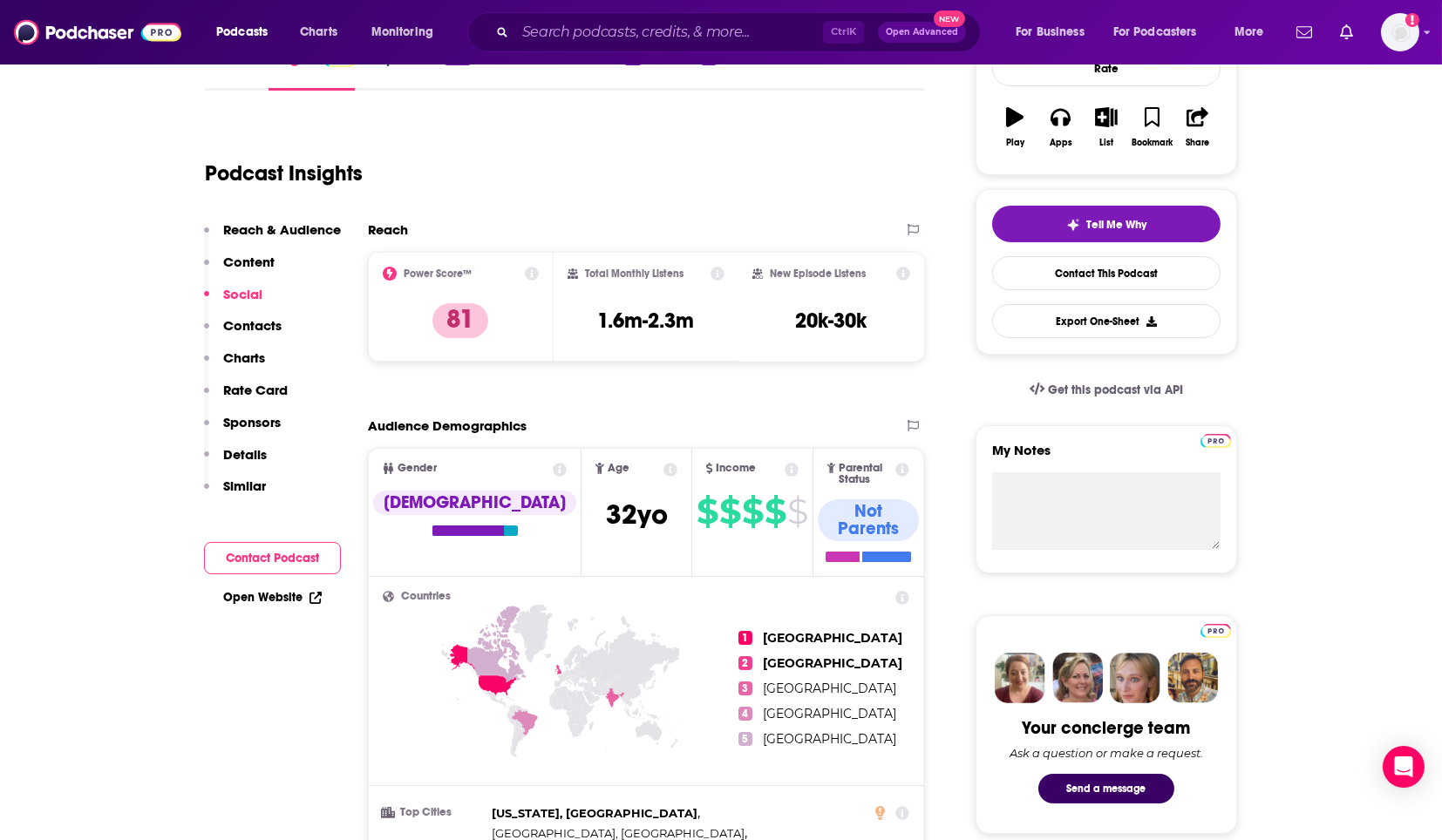
scroll to position [0, 0]
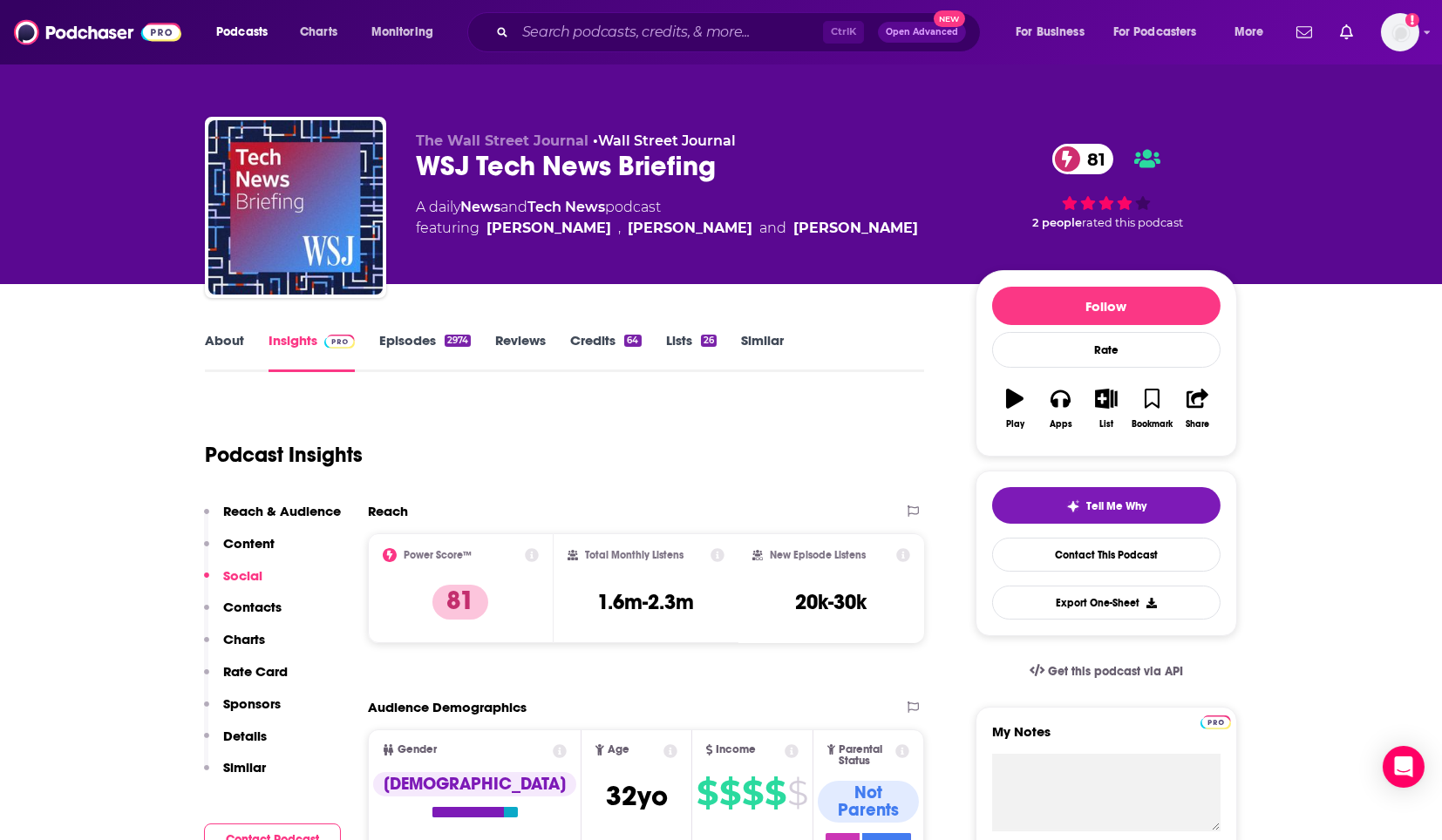
click at [209, 333] on link "About" at bounding box center [225, 352] width 40 height 40
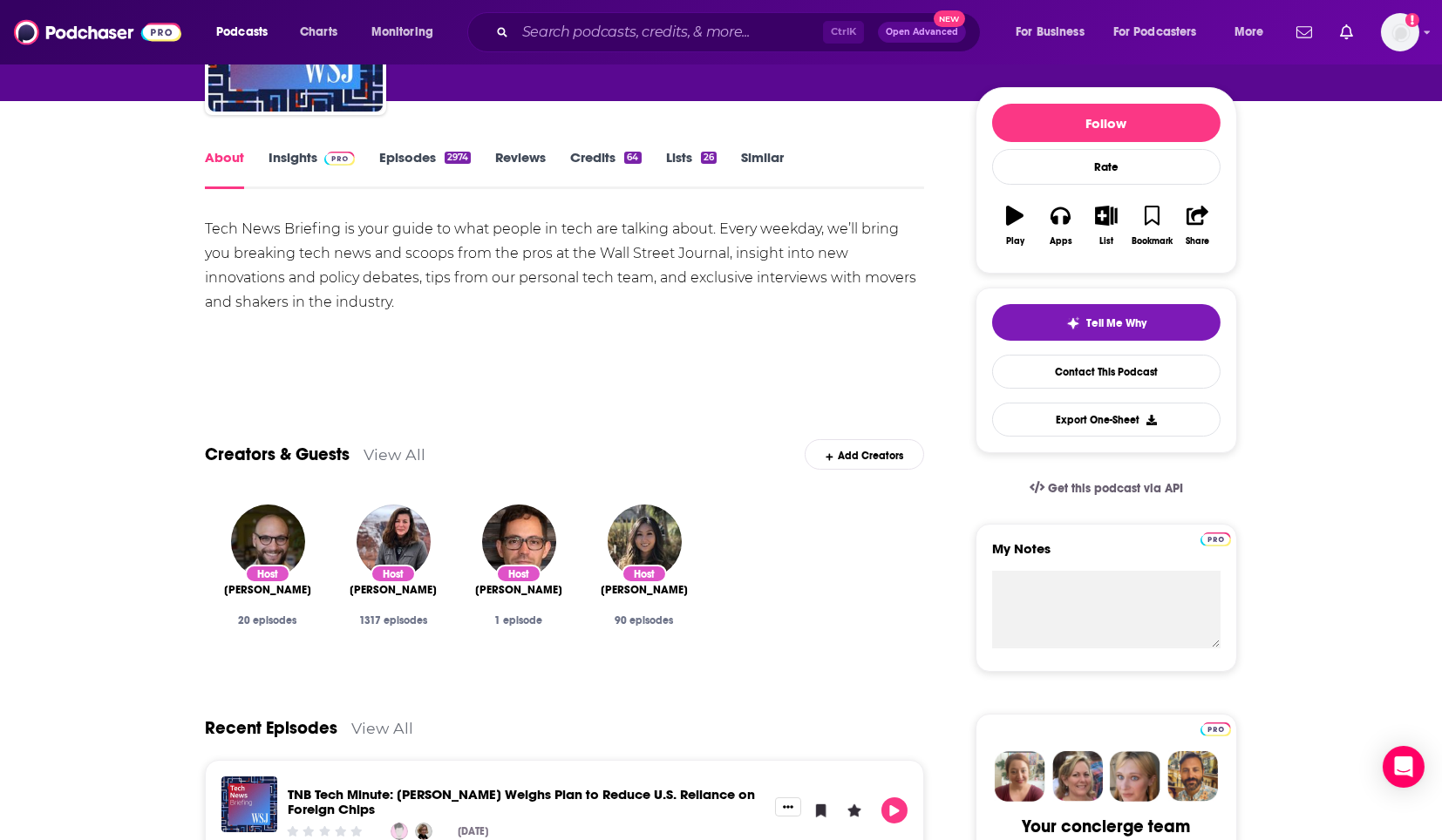
scroll to position [184, 0]
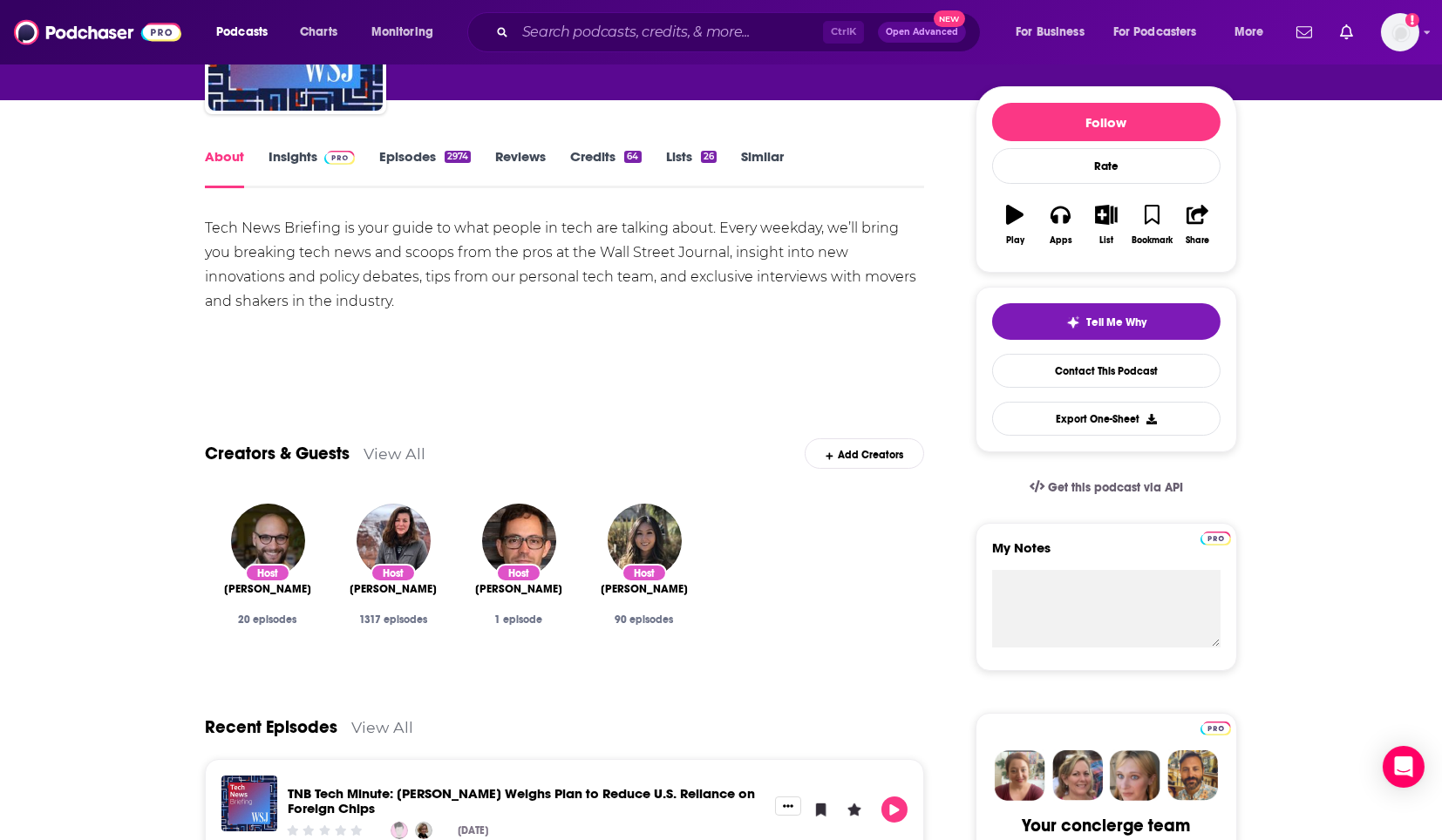
click at [568, 282] on div "Tech News Briefing is your guide to what people in tech are talking about. Ever…" at bounding box center [565, 266] width 720 height 98
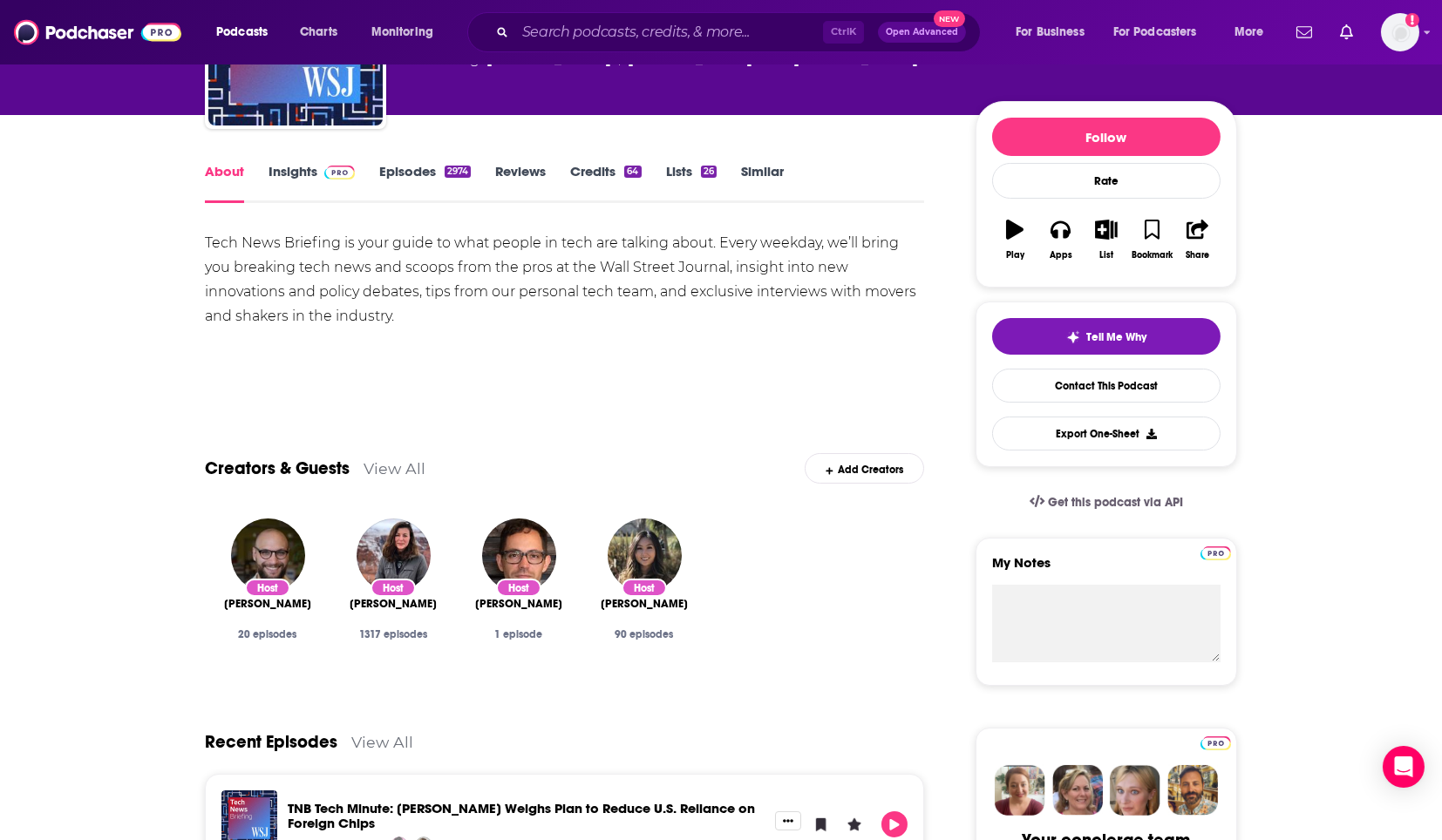
scroll to position [167, 0]
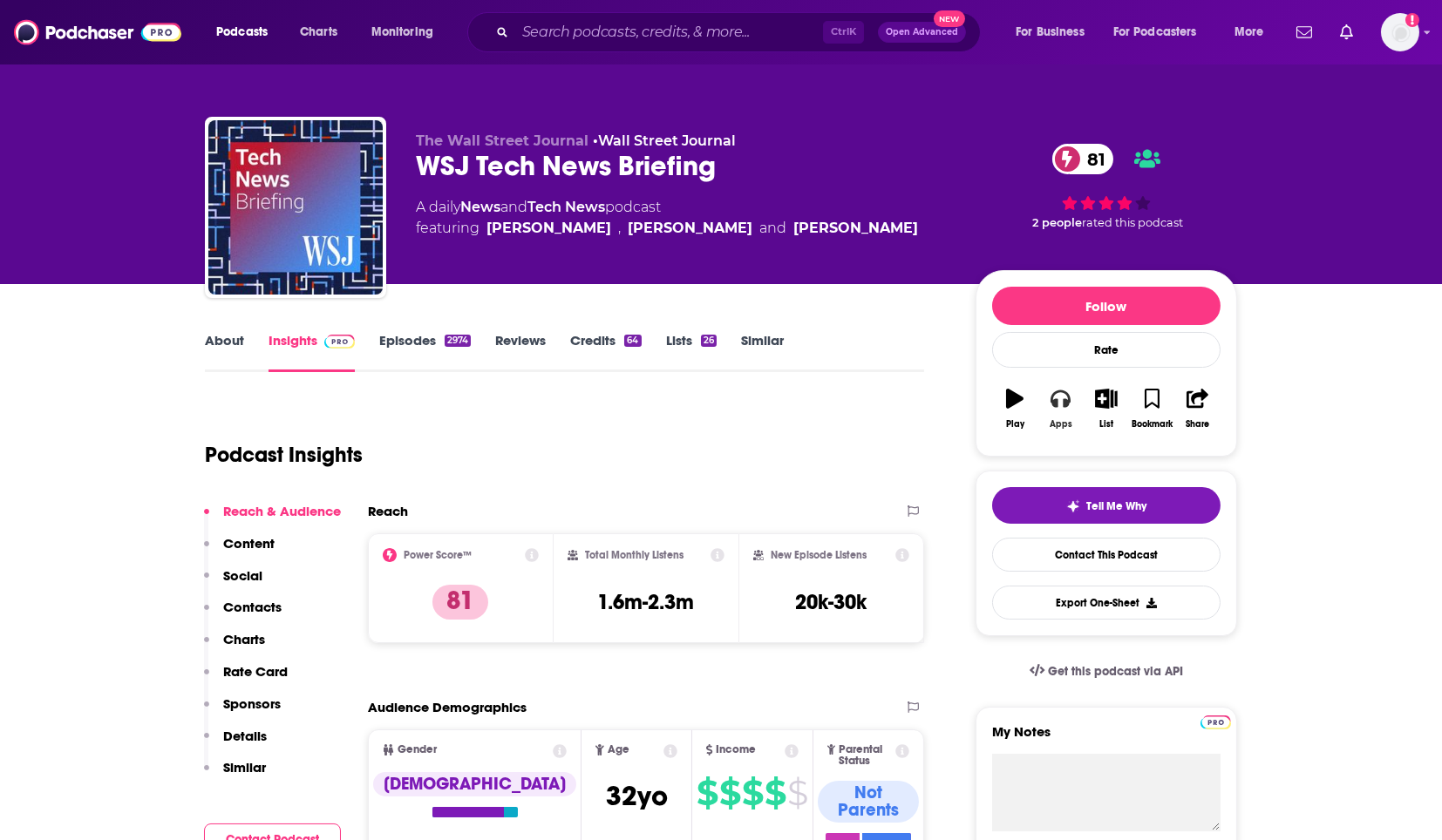
click at [1059, 394] on icon "button" at bounding box center [1060, 398] width 19 height 19
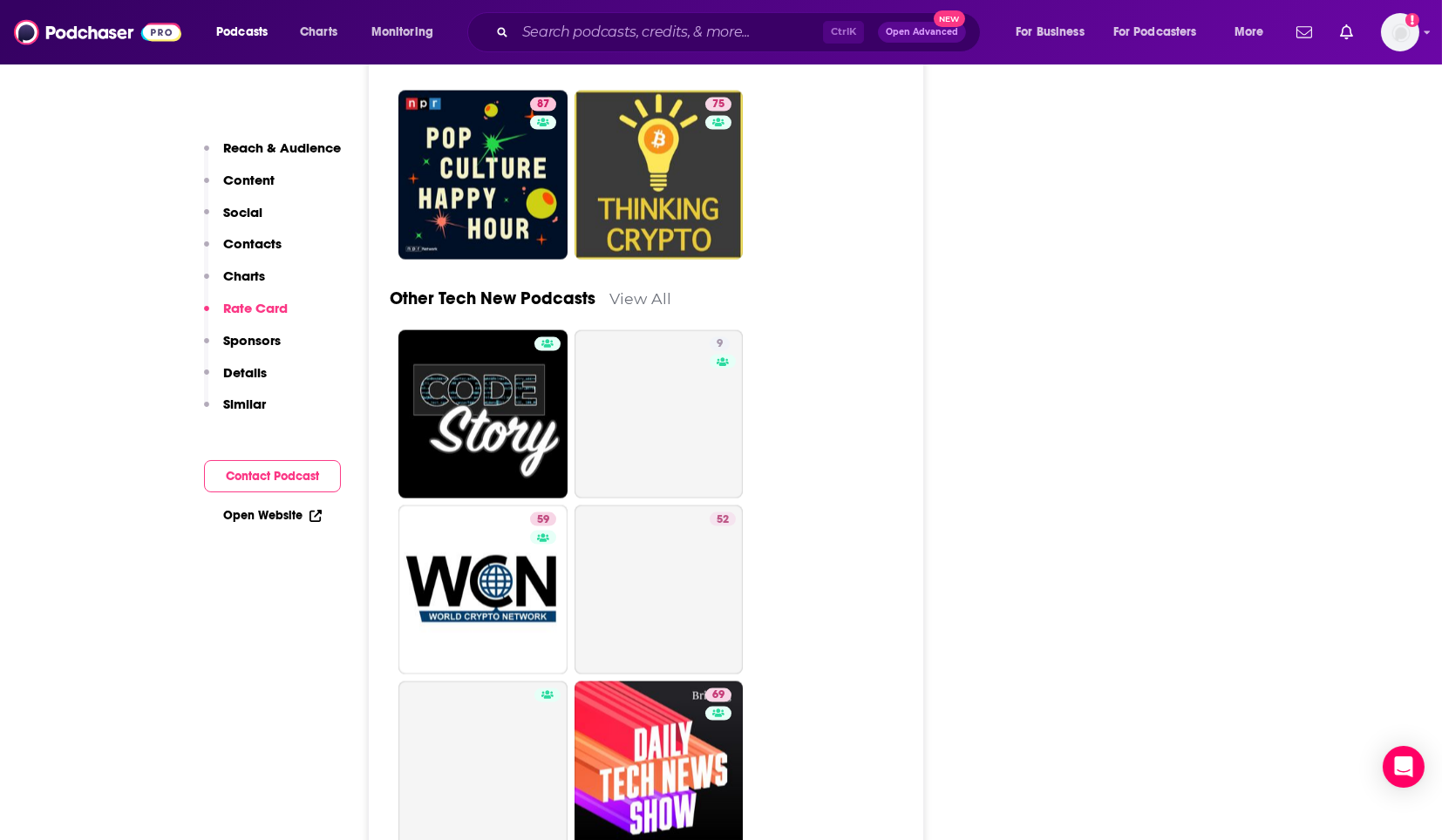
scroll to position [9863, 0]
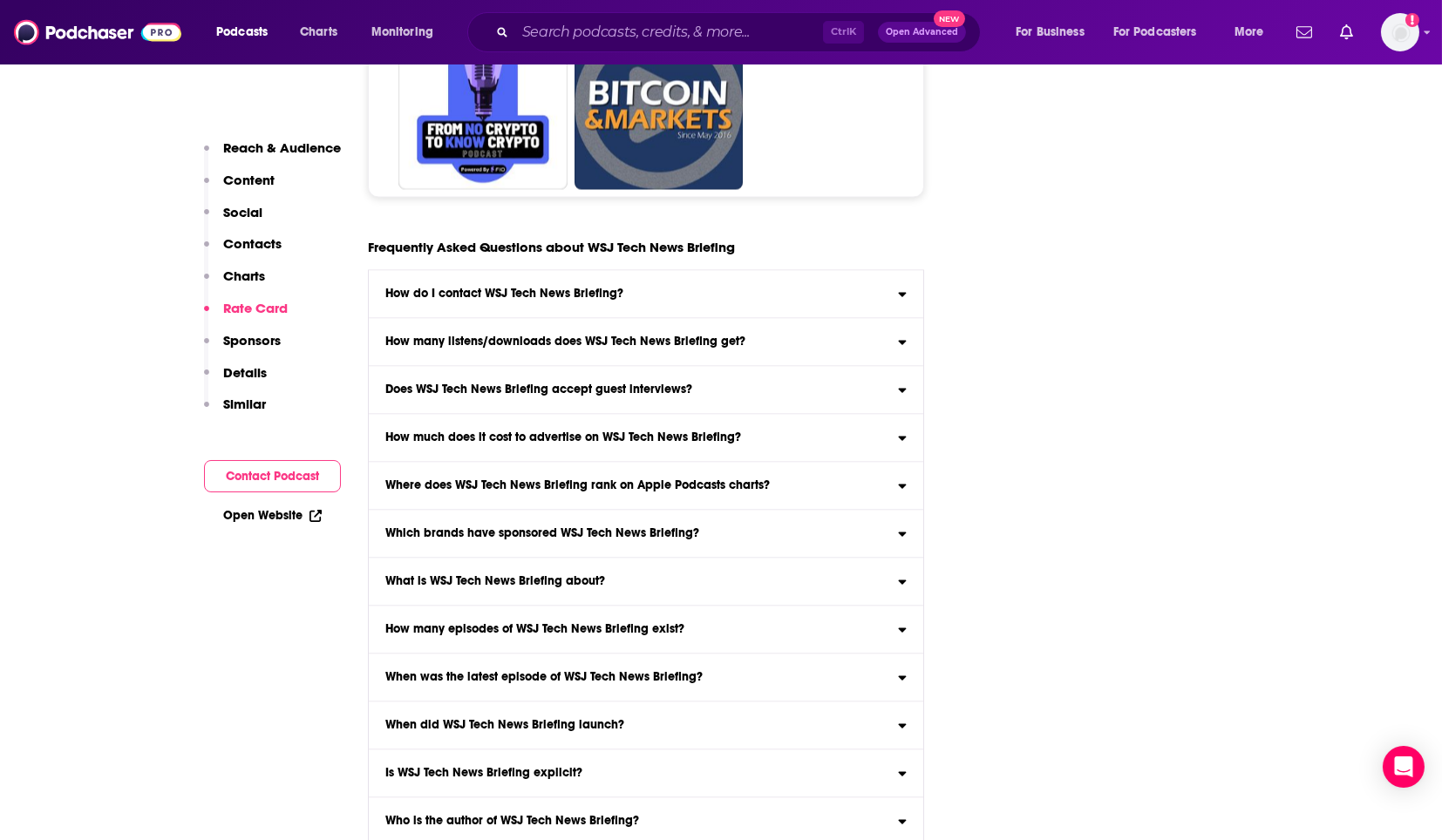
click at [646, 383] on h3 "Does WSJ Tech News Briefing accept guest interviews?" at bounding box center [539, 389] width 307 height 12
click at [0, 0] on input "Does WSJ Tech News Briefing accept guest interviews? Yes" at bounding box center [0, 0] width 0 height 0
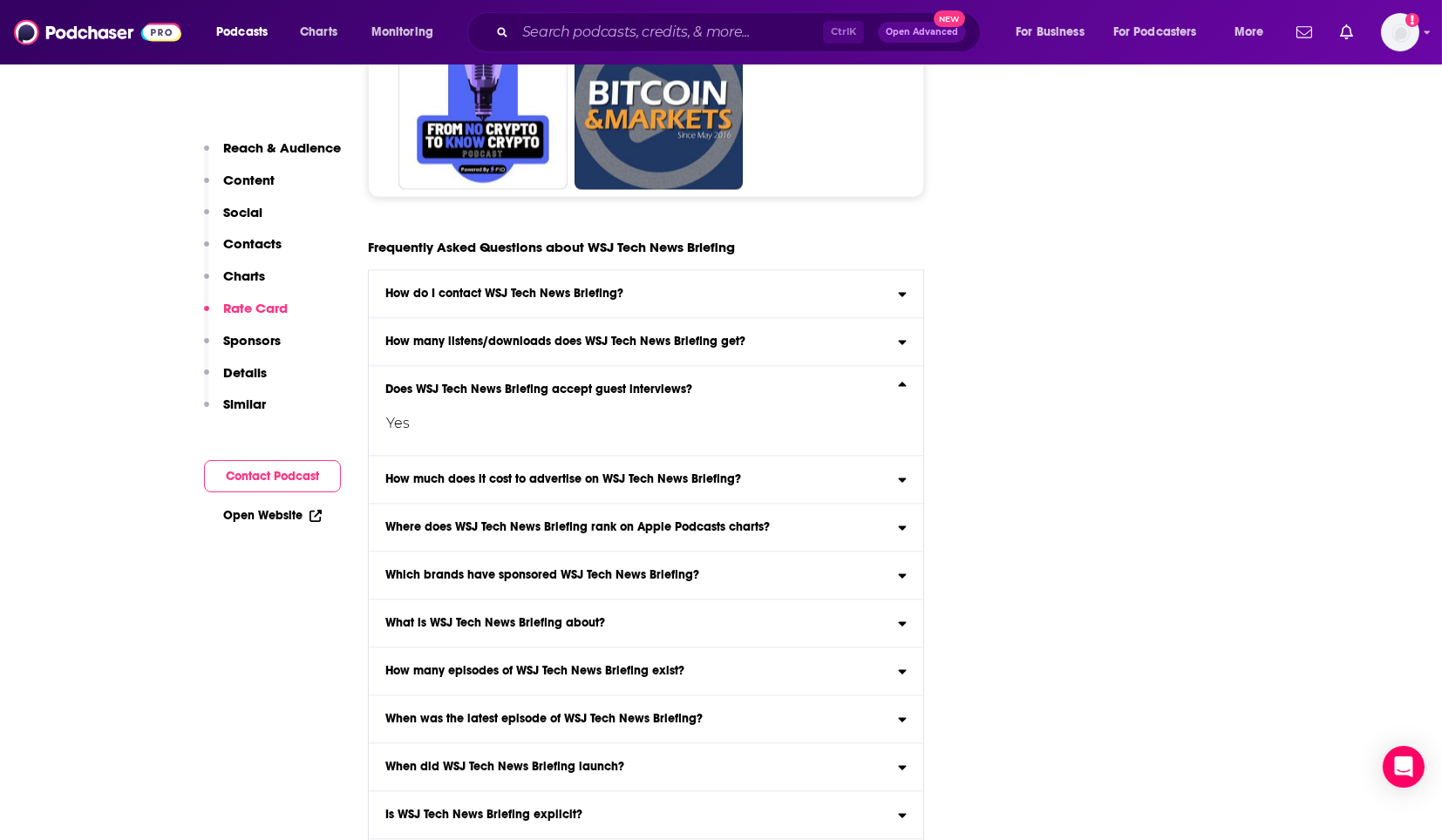
click at [646, 383] on h3 "Does WSJ Tech News Briefing accept guest interviews?" at bounding box center [539, 389] width 307 height 12
click at [0, 0] on input "Does WSJ Tech News Briefing accept guest interviews? Yes" at bounding box center [0, 0] width 0 height 0
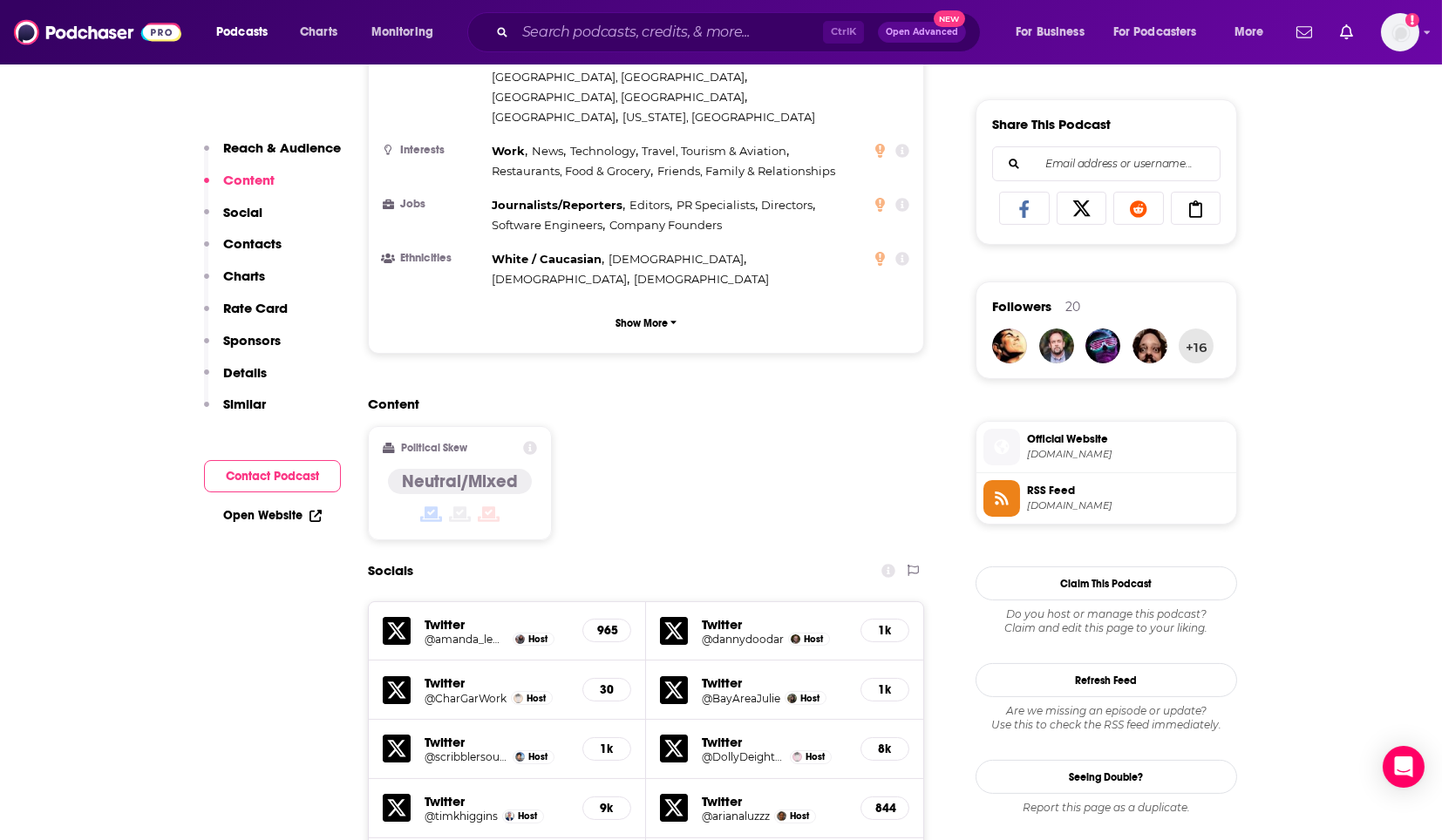
scroll to position [0, 0]
